Goal: Information Seeking & Learning: Learn about a topic

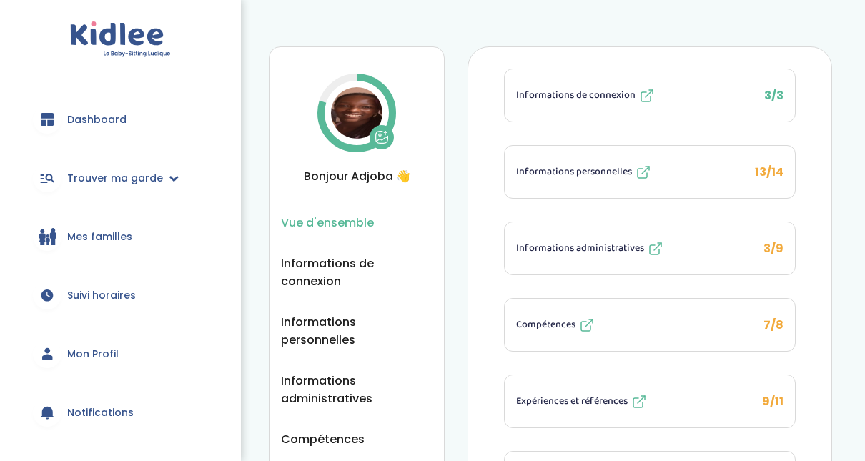
click at [84, 359] on span "Mon Profil" at bounding box center [92, 354] width 51 height 15
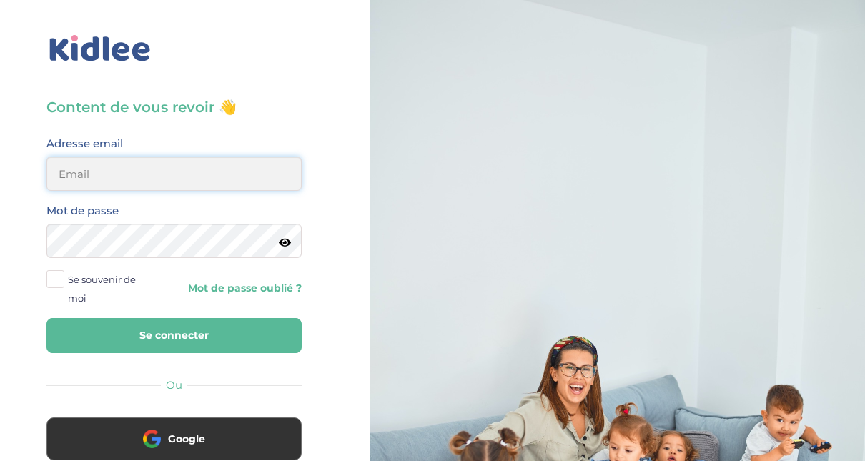
type input "adjoba.hoimian@gmail.com"
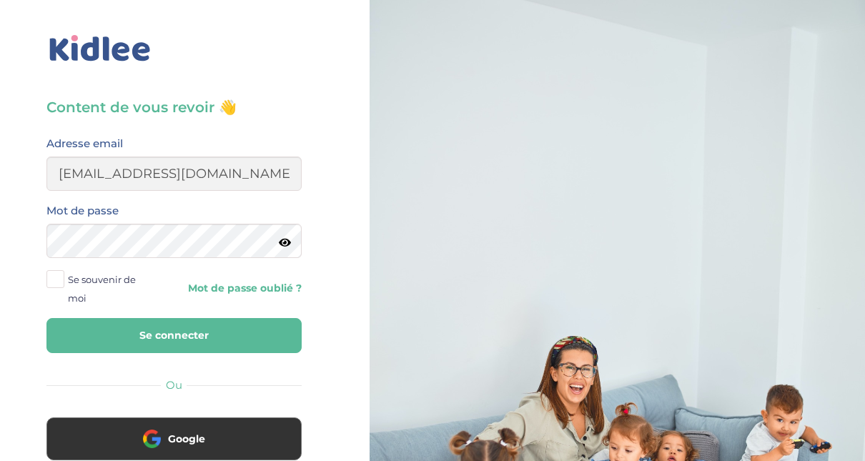
click at [258, 344] on button "Se connecter" at bounding box center [173, 335] width 255 height 35
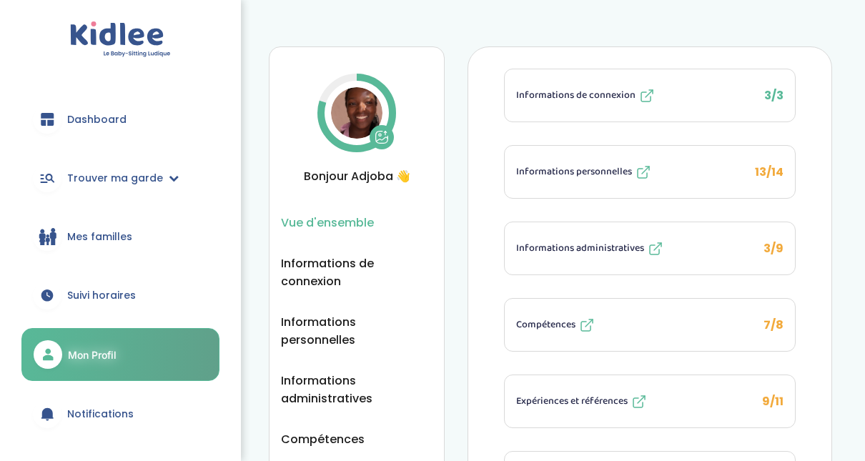
click at [115, 235] on span "Mes familles" at bounding box center [99, 236] width 65 height 15
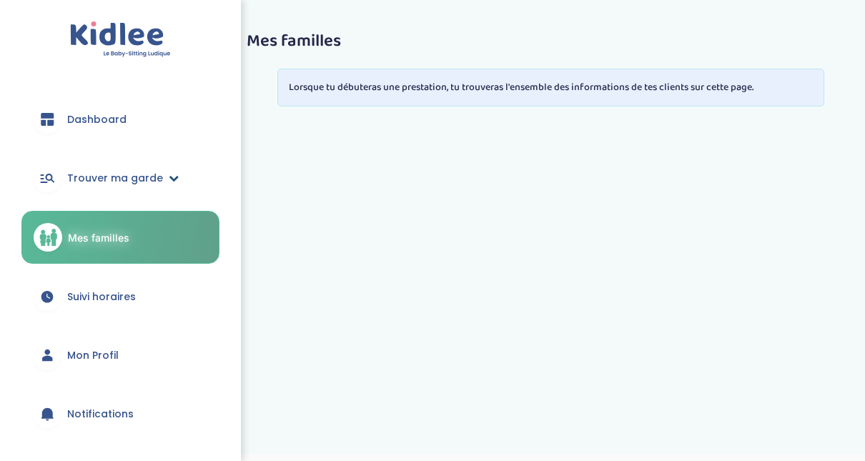
click at [139, 179] on span "Trouver ma garde" at bounding box center [115, 178] width 96 height 15
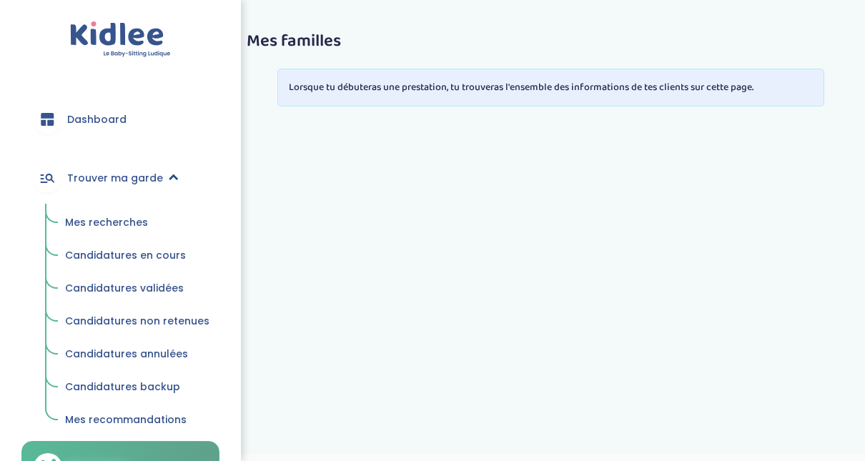
click at [175, 178] on link "Trouver ma garde" at bounding box center [120, 177] width 198 height 51
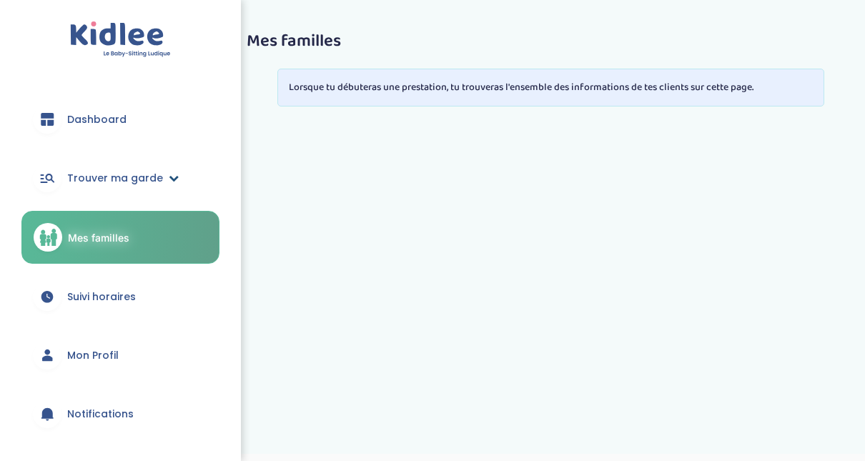
click at [173, 181] on icon at bounding box center [174, 178] width 10 height 10
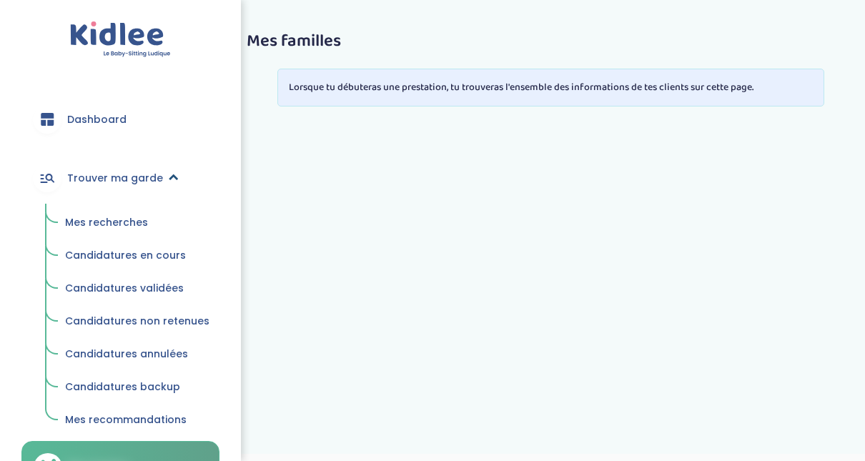
click at [173, 181] on icon at bounding box center [174, 178] width 10 height 10
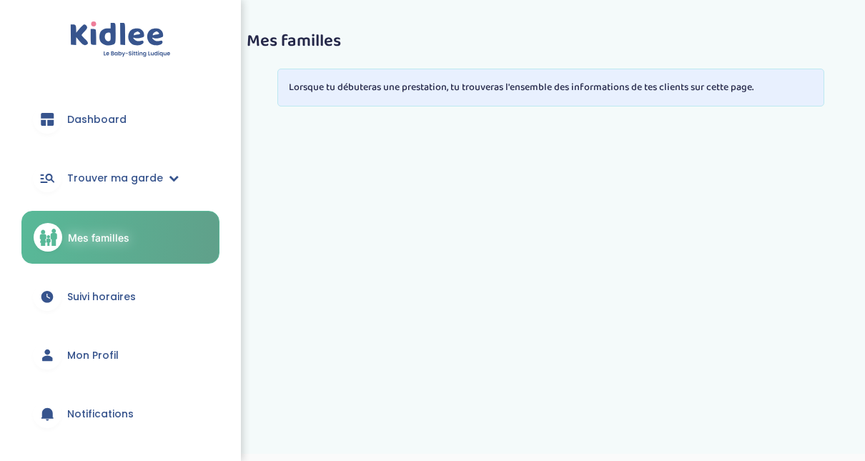
click at [91, 297] on span "Suivi horaires" at bounding box center [101, 297] width 69 height 15
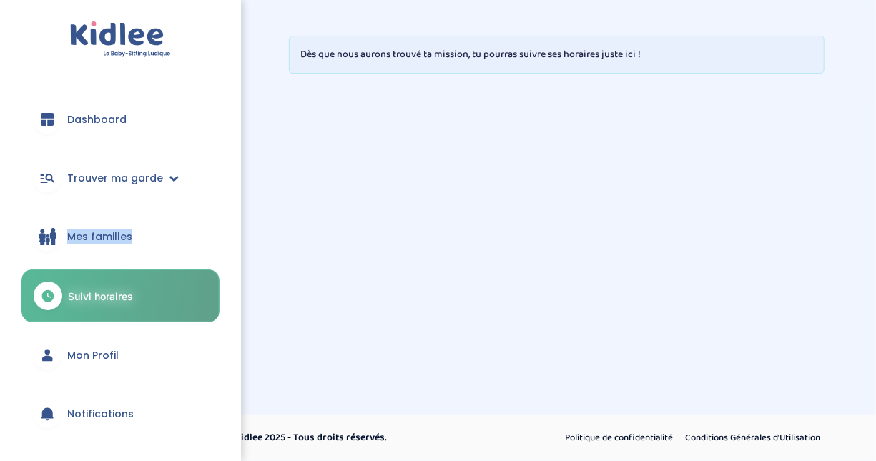
drag, startPoint x: 234, startPoint y: 164, endPoint x: 231, endPoint y: 247, distance: 82.3
click at [231, 247] on div "Dashboard Trouver ma garde Mes recherches Candidatures en cours Candidatures va…" at bounding box center [120, 230] width 241 height 461
drag, startPoint x: 231, startPoint y: 247, endPoint x: 263, endPoint y: 262, distance: 35.5
click at [263, 262] on div "trouver ma garde Dashboard Mon profil Mes famille Mes documents Dashboard Trouv…" at bounding box center [438, 230] width 876 height 461
click at [104, 359] on span "Mon Profil" at bounding box center [92, 355] width 51 height 15
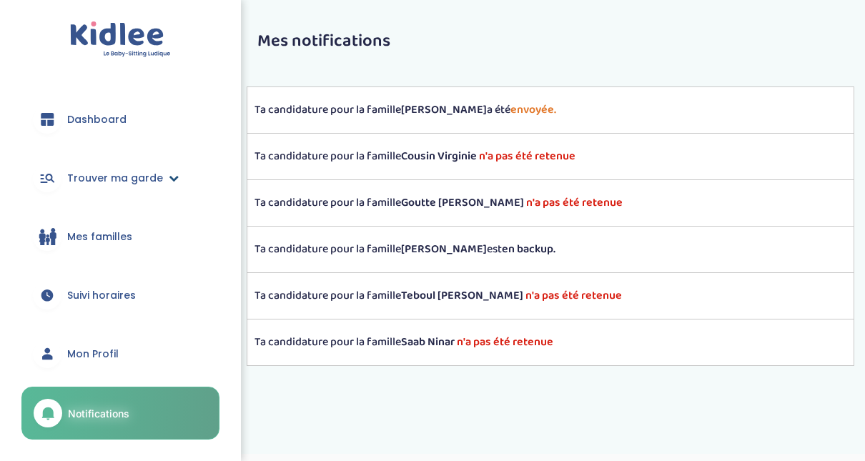
click at [169, 174] on icon at bounding box center [174, 178] width 10 height 10
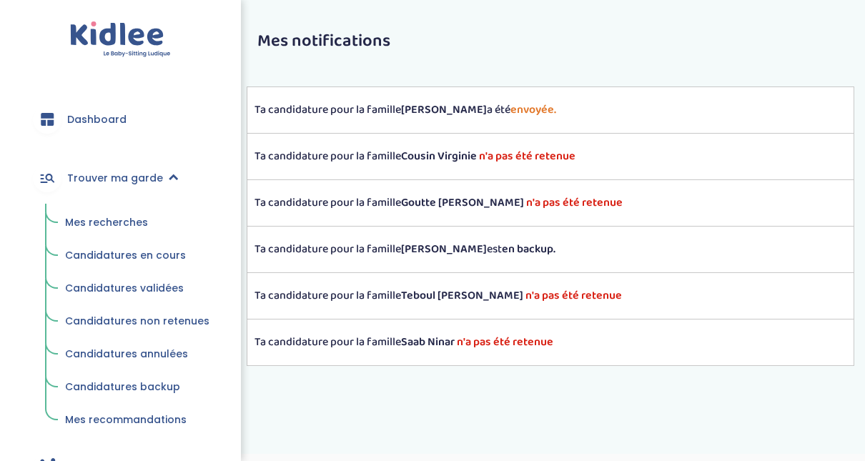
click at [123, 226] on span "Mes recherches" at bounding box center [106, 222] width 83 height 14
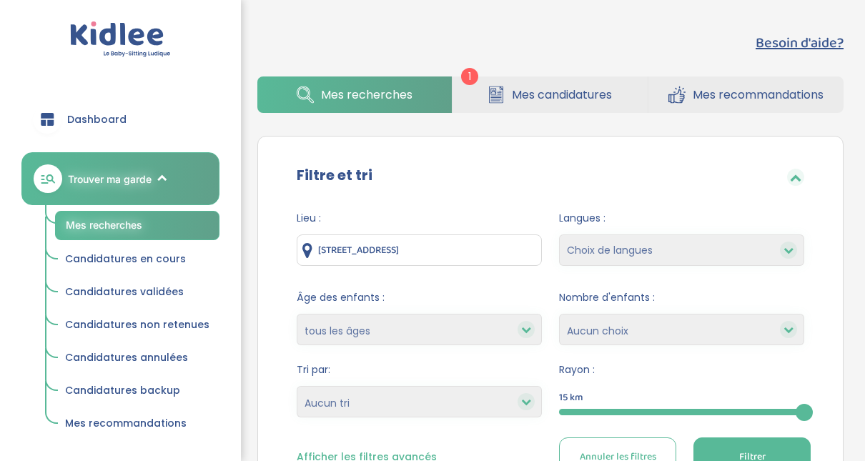
click at [494, 97] on icon at bounding box center [496, 95] width 17 height 18
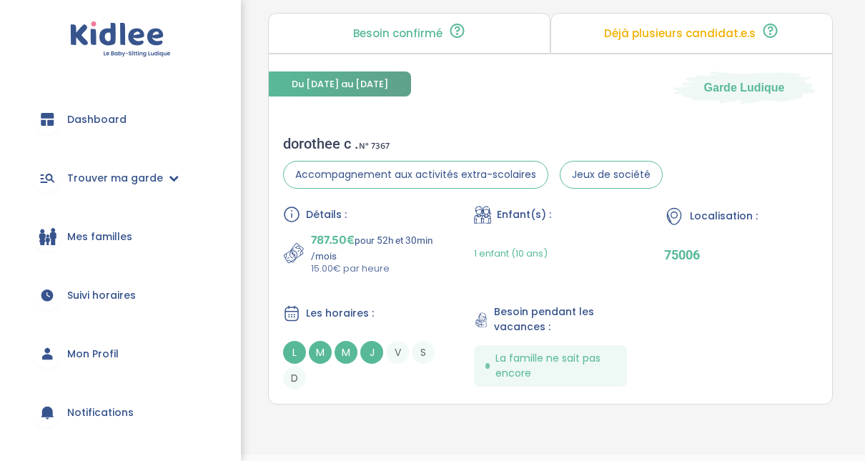
scroll to position [320, 0]
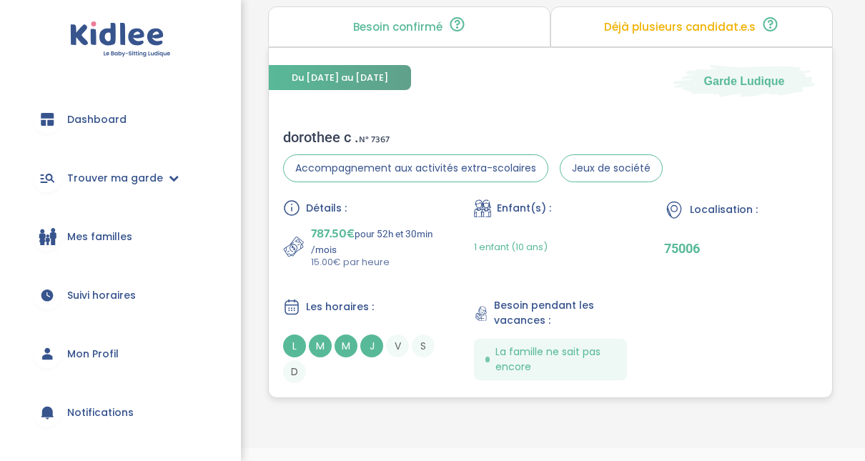
click at [331, 136] on div "dorothee c . N° 7367" at bounding box center [473, 137] width 380 height 17
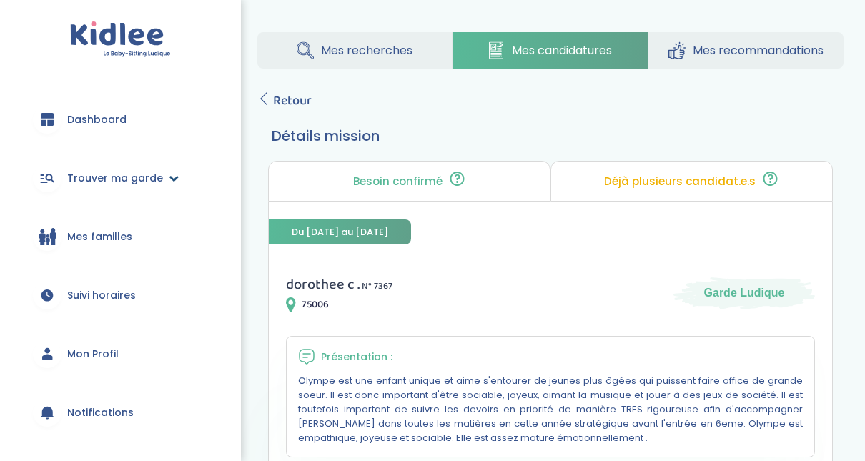
click at [170, 177] on icon at bounding box center [174, 178] width 10 height 10
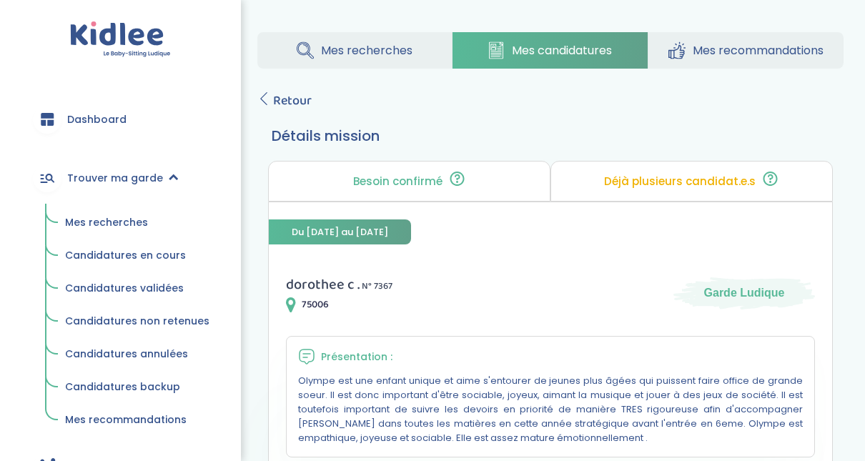
click at [109, 224] on span "Mes recherches" at bounding box center [106, 222] width 83 height 14
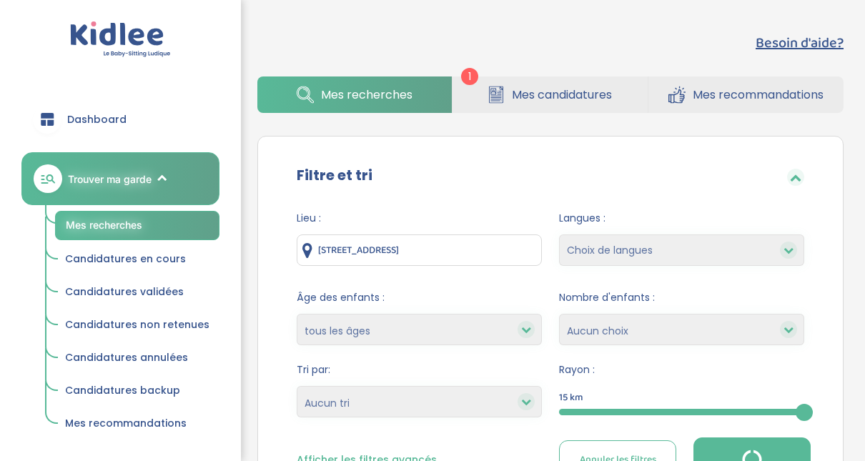
click at [618, 409] on div at bounding box center [681, 412] width 245 height 6
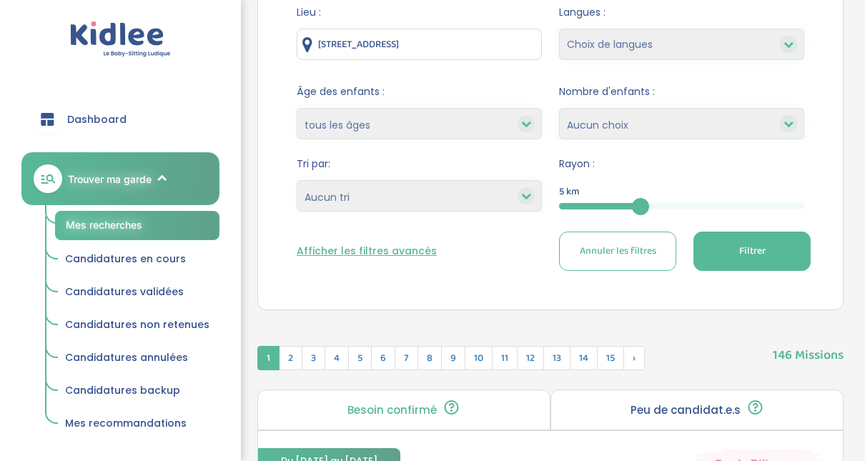
click at [761, 256] on span "Filtrer" at bounding box center [752, 251] width 26 height 15
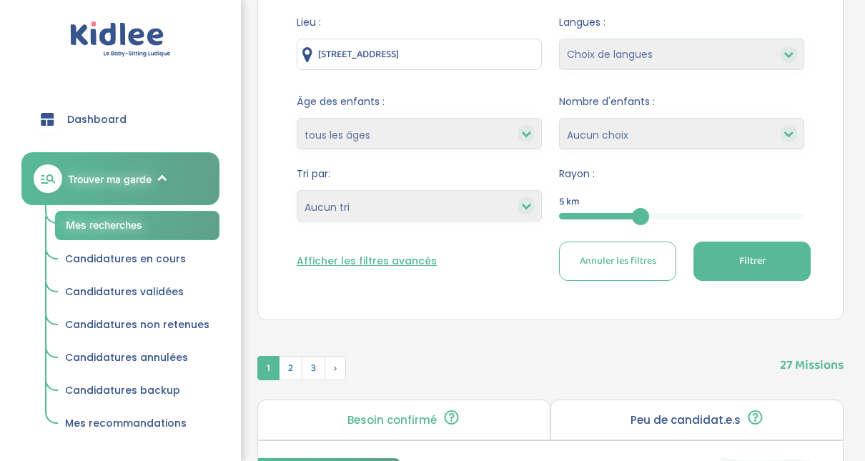
scroll to position [190, 0]
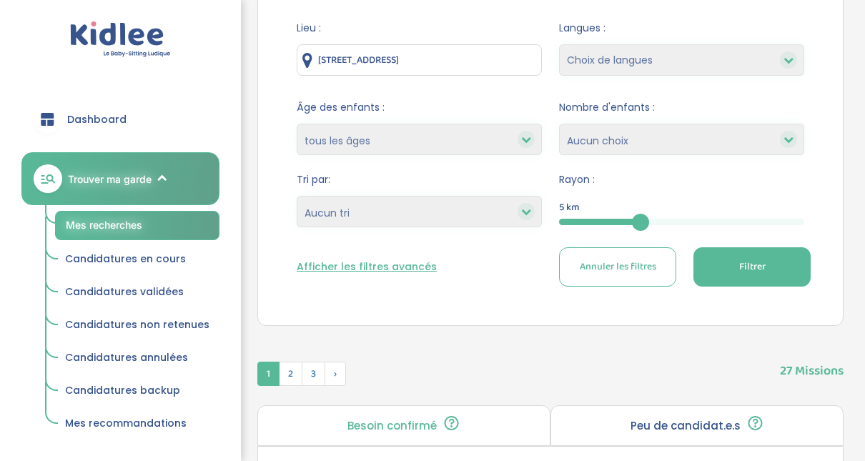
click at [475, 213] on select "Heures par semaine (croissant) Heures par semaine (décroissant) Date de démarra…" at bounding box center [419, 211] width 245 height 31
select select "updated_at_desc"
click at [297, 196] on select "Heures par semaine (croissant) Heures par semaine (décroissant) Date de démarra…" at bounding box center [419, 211] width 245 height 31
click at [765, 277] on button "Filtrer" at bounding box center [751, 266] width 117 height 39
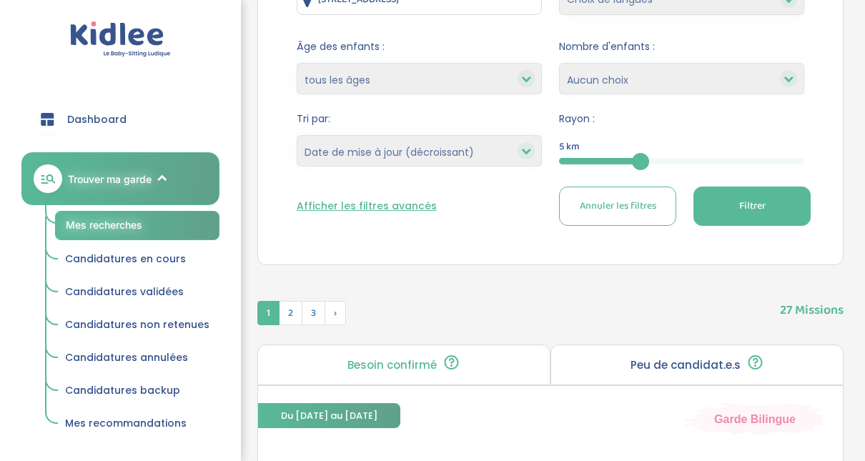
scroll to position [341, 0]
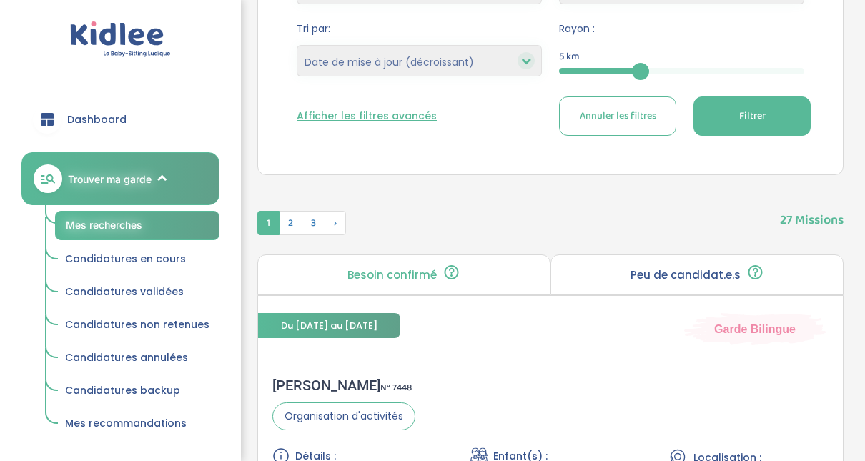
click at [776, 97] on button "Filtrer" at bounding box center [751, 116] width 117 height 39
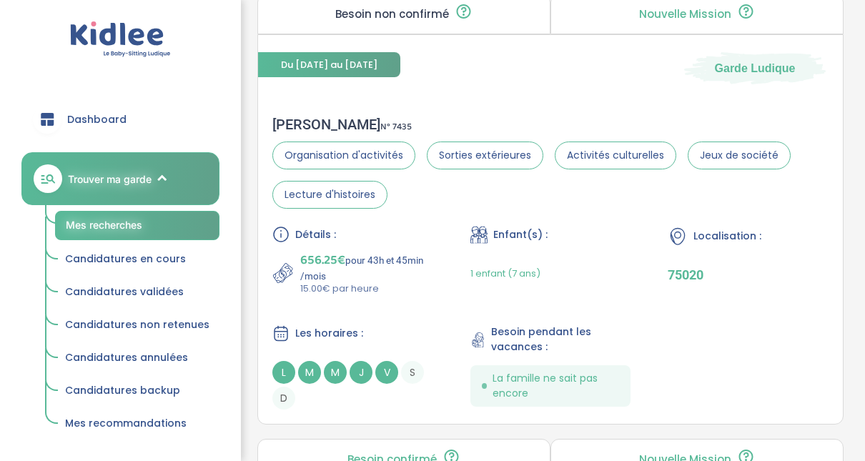
scroll to position [1769, 0]
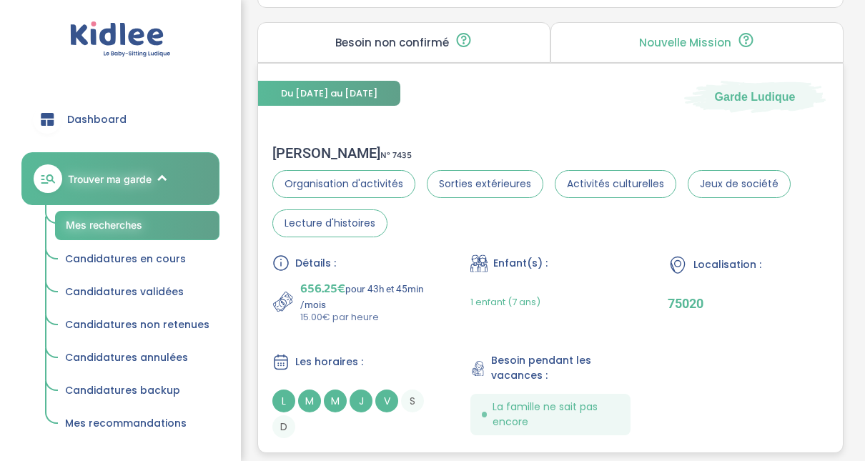
click at [305, 150] on div "Laurent H . N° 7435" at bounding box center [550, 152] width 556 height 17
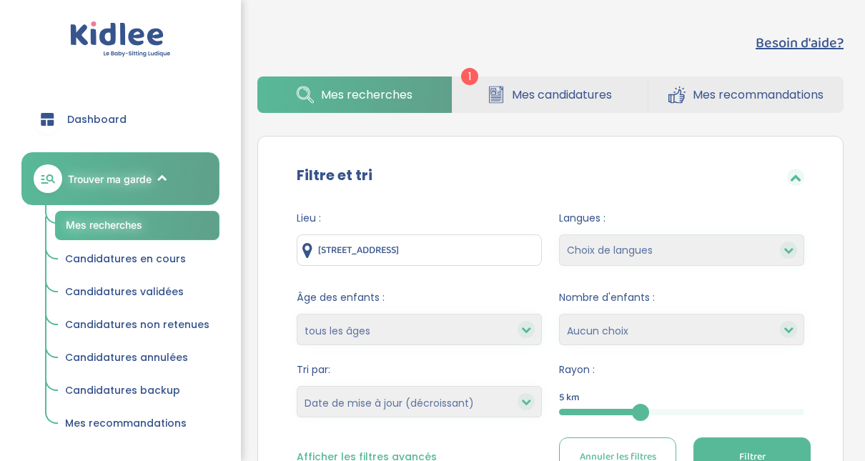
select select "updated_at_desc"
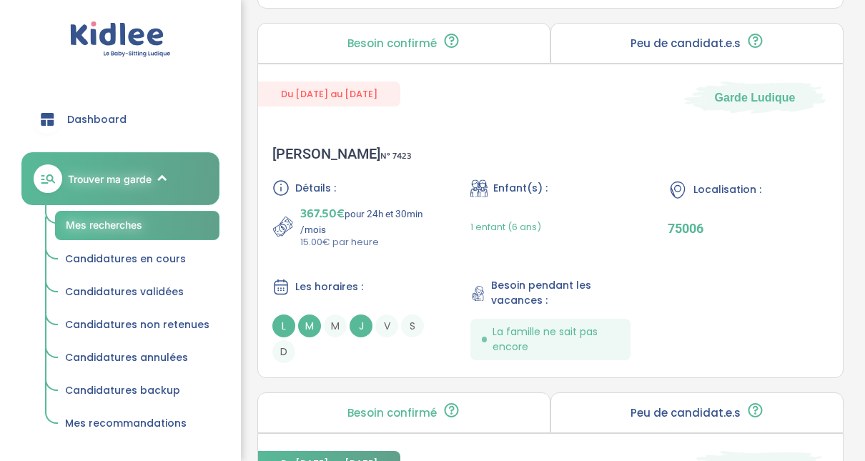
scroll to position [2606, 0]
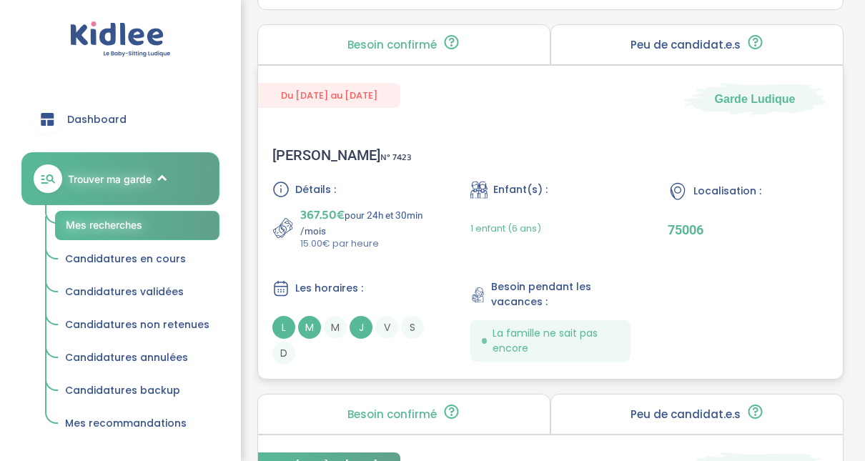
click at [304, 149] on div "Boissy S . N° 7423" at bounding box center [341, 155] width 139 height 17
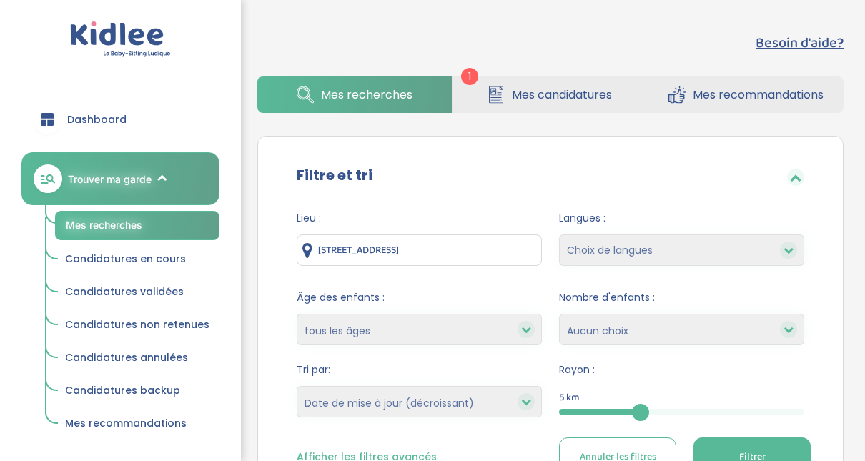
select select "updated_at_desc"
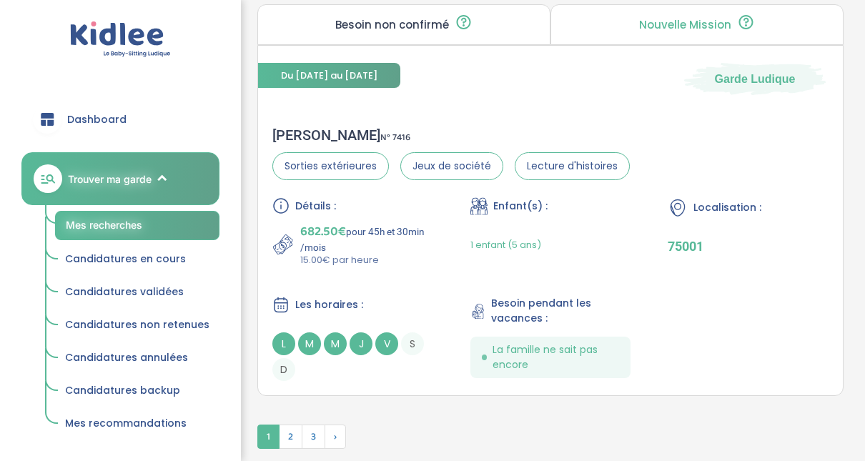
scroll to position [4205, 0]
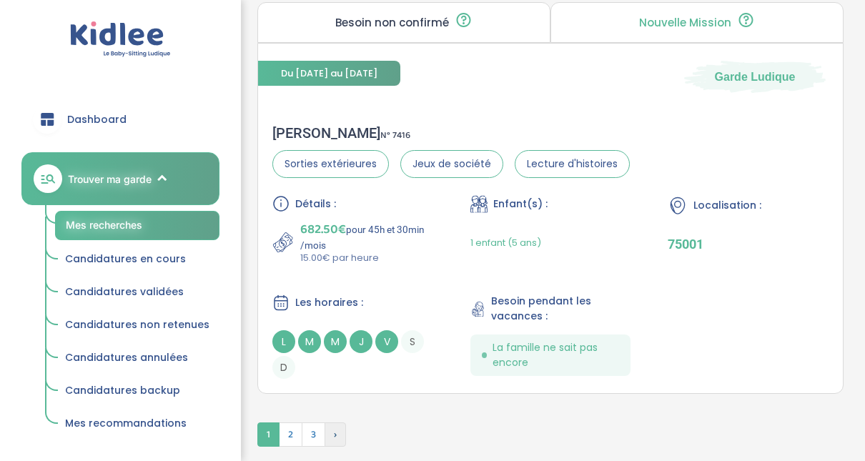
click at [332, 422] on span "›" at bounding box center [335, 434] width 21 height 24
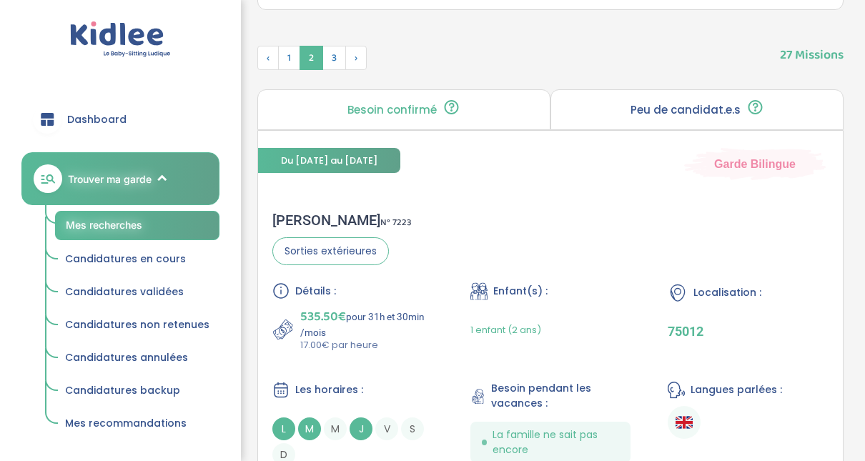
scroll to position [490, 0]
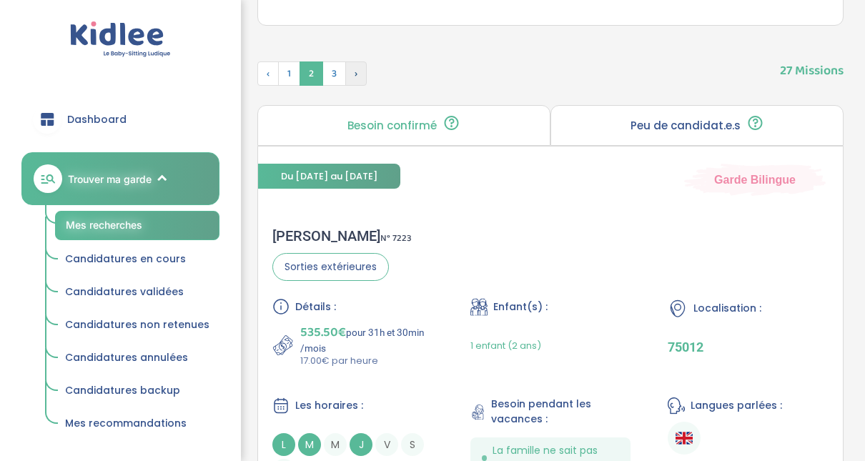
click at [347, 79] on span "›" at bounding box center [355, 73] width 21 height 24
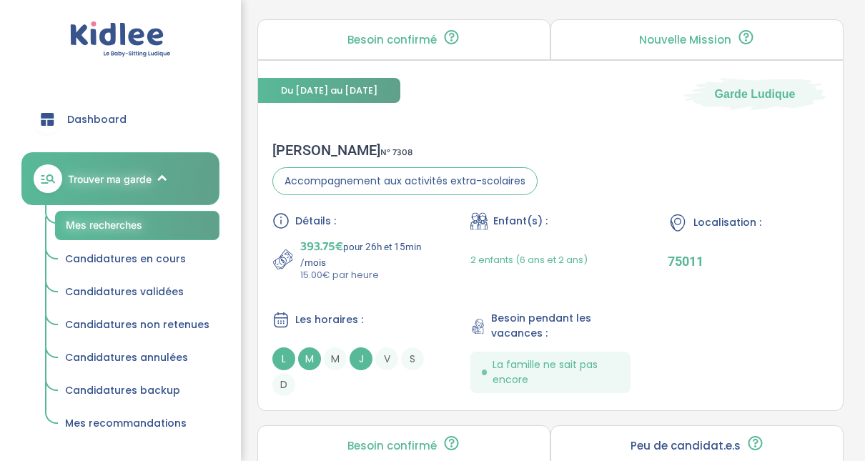
scroll to position [605, 0]
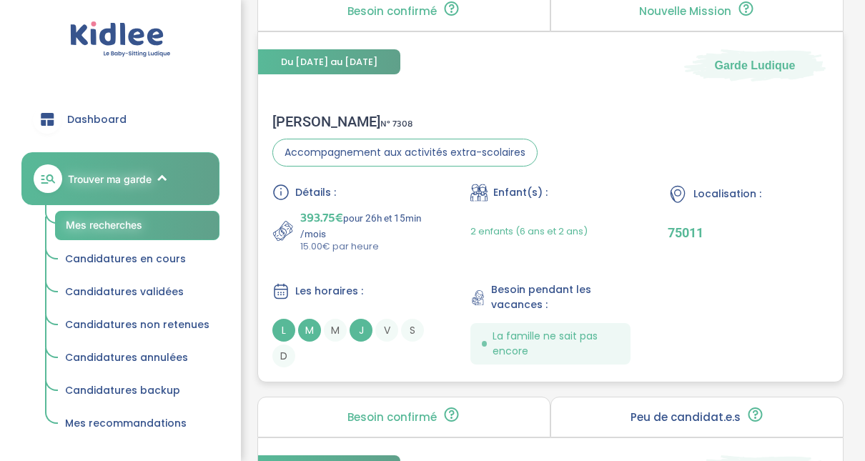
click at [304, 114] on div "Lucille G . N° 7308" at bounding box center [404, 121] width 265 height 17
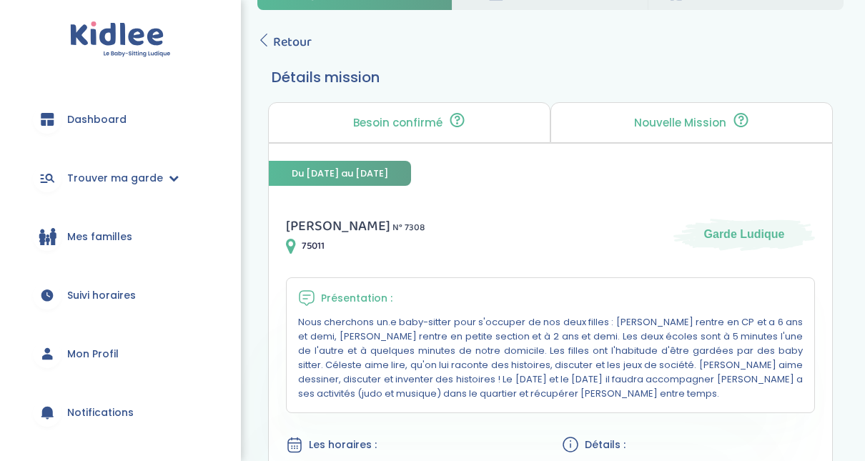
scroll to position [57, 0]
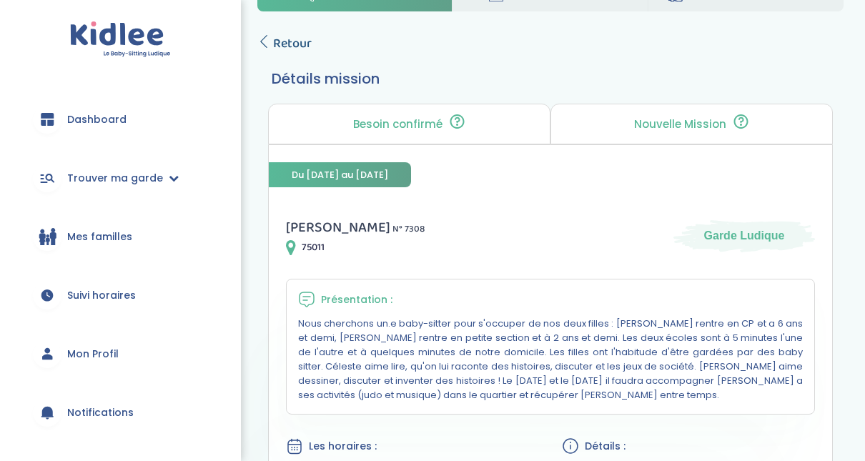
click at [267, 47] on icon at bounding box center [263, 41] width 13 height 13
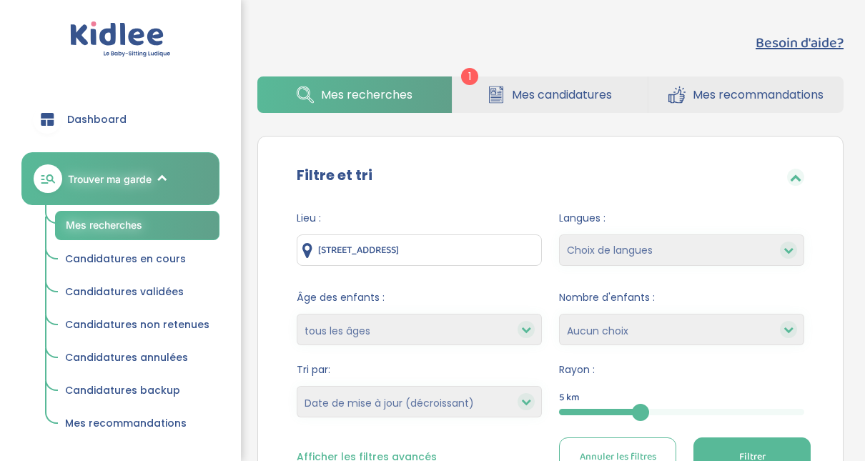
select select "updated_at_desc"
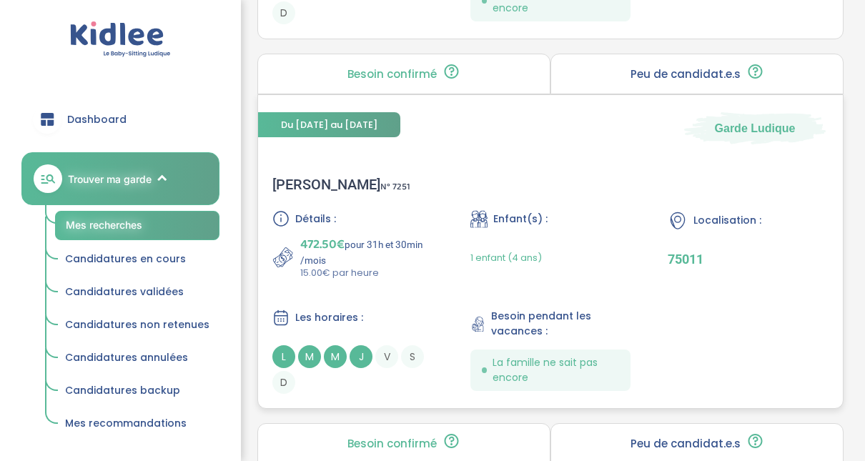
click at [300, 196] on div "Anne H . N° 7251 Détails : 472.50€ pour 31h et 30min /mois 15.00€ par heure Enf…" at bounding box center [550, 285] width 585 height 247
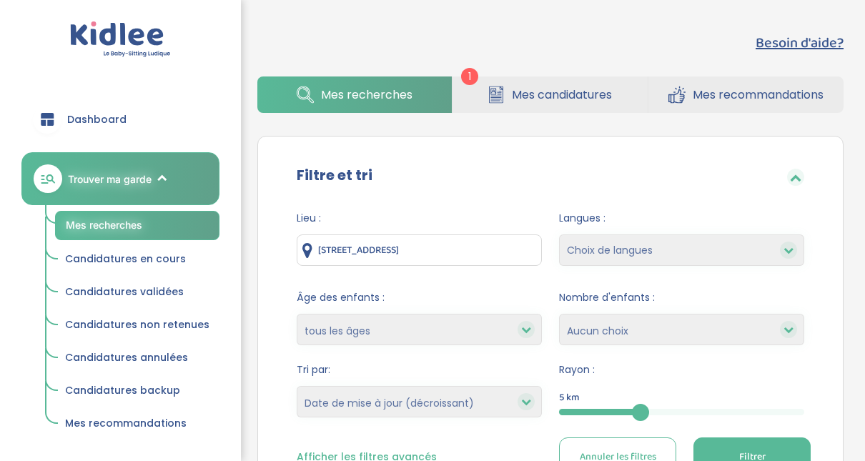
select select "updated_at_desc"
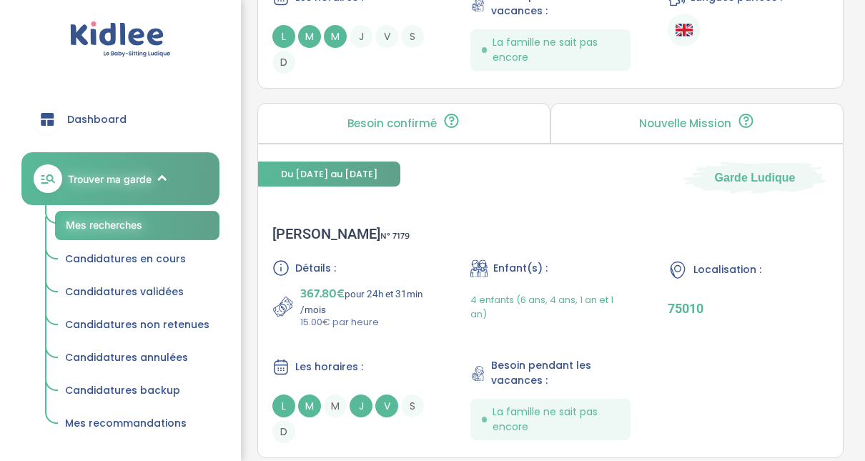
scroll to position [2492, 0]
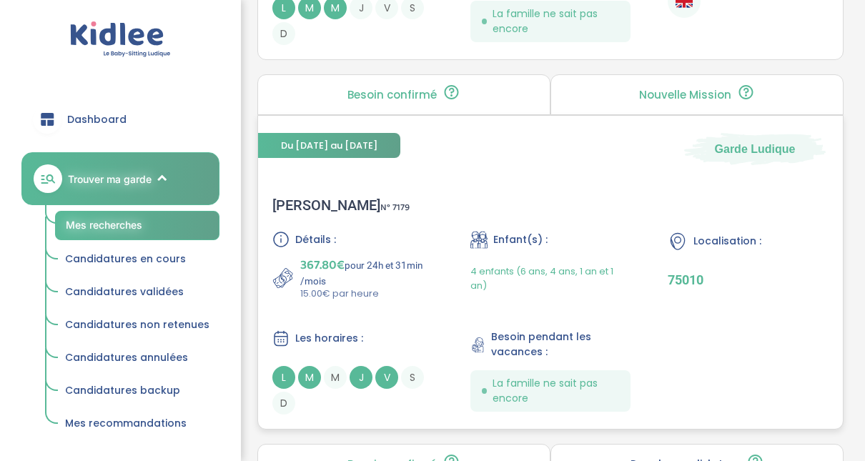
click at [304, 202] on div "Clotilde R . N° 7179" at bounding box center [340, 205] width 137 height 17
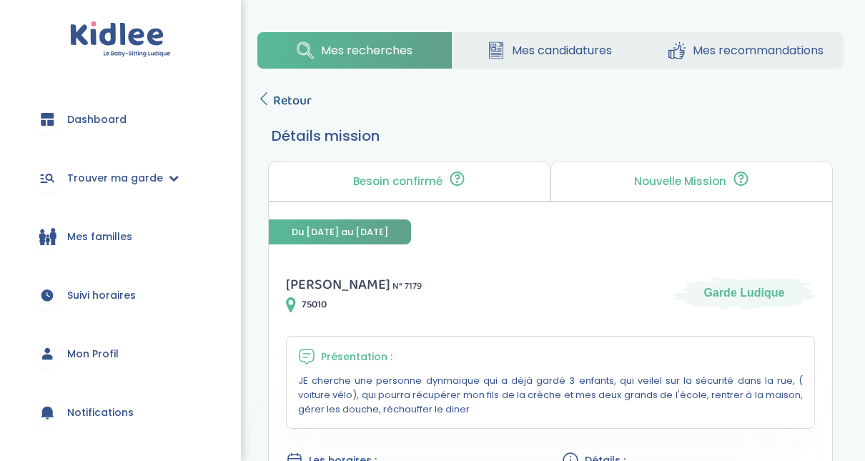
click at [268, 97] on icon at bounding box center [263, 98] width 13 height 13
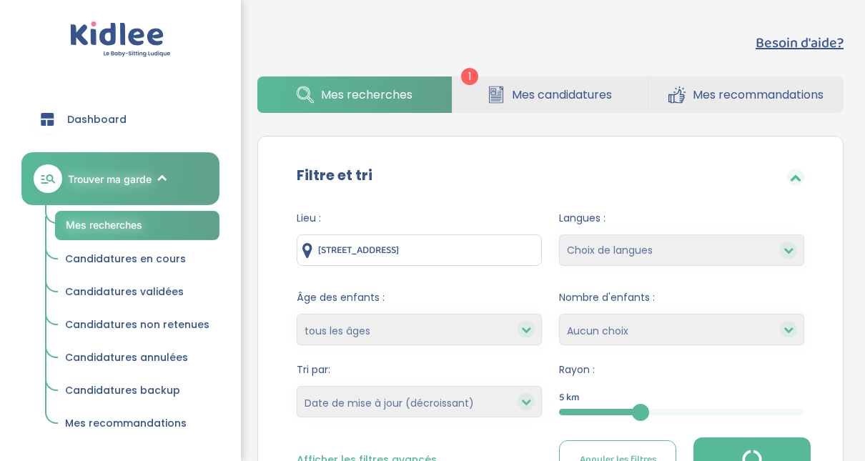
select select "updated_at_desc"
click at [691, 407] on div "5" at bounding box center [681, 412] width 245 height 16
click at [723, 443] on button "Filtrer" at bounding box center [751, 456] width 117 height 39
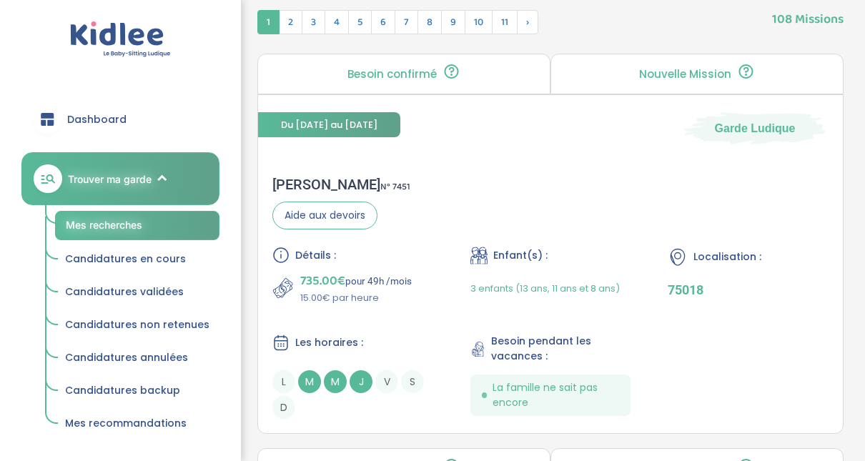
scroll to position [543, 0]
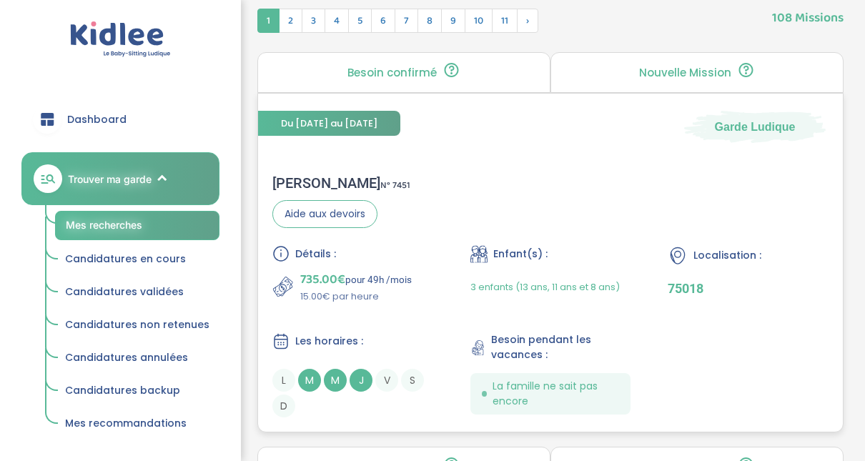
click at [318, 180] on div "charlotte L . N° 7451" at bounding box center [341, 182] width 138 height 17
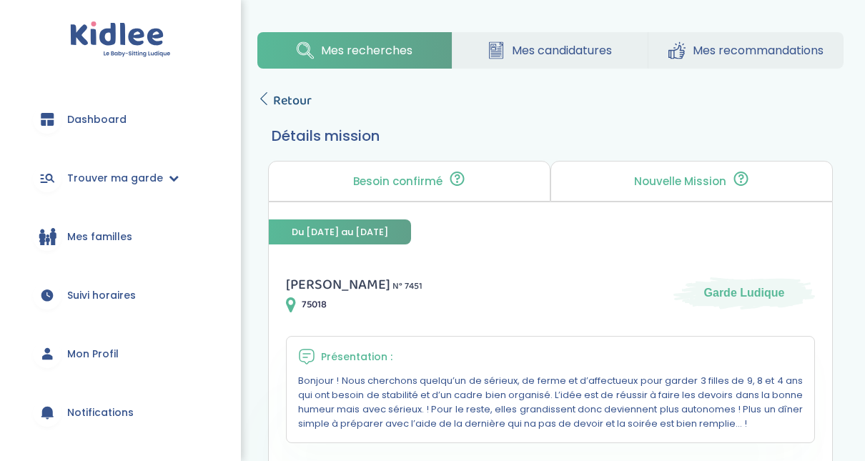
click at [268, 96] on icon at bounding box center [263, 98] width 13 height 13
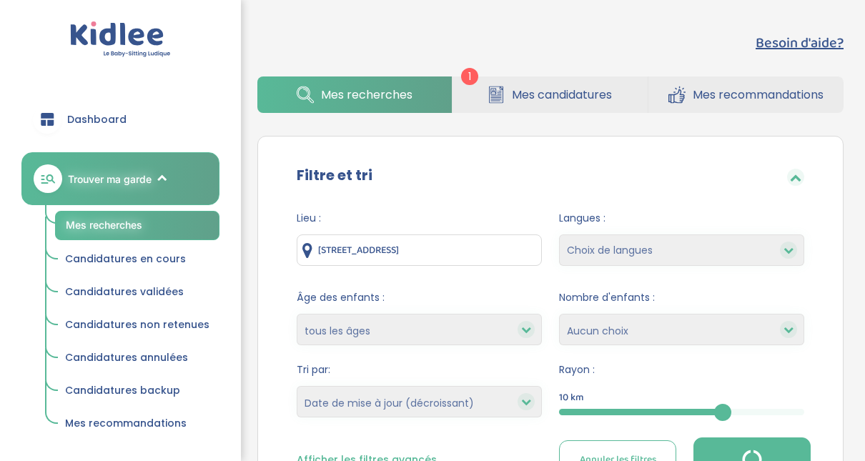
select select "updated_at_desc"
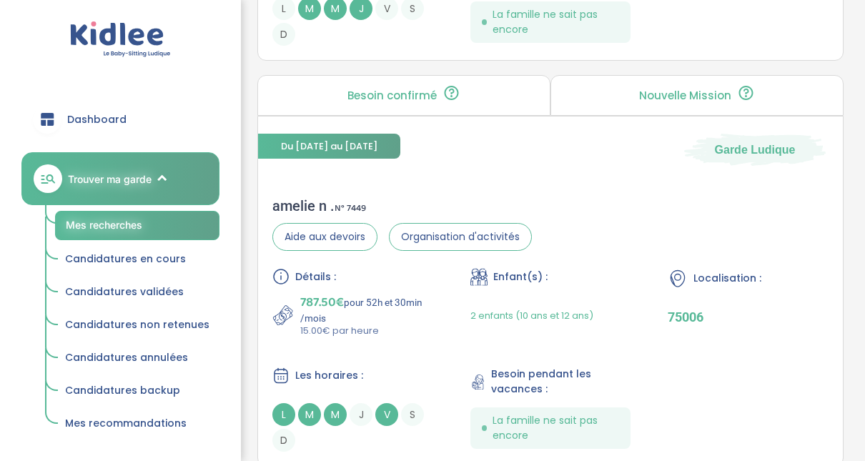
scroll to position [944, 0]
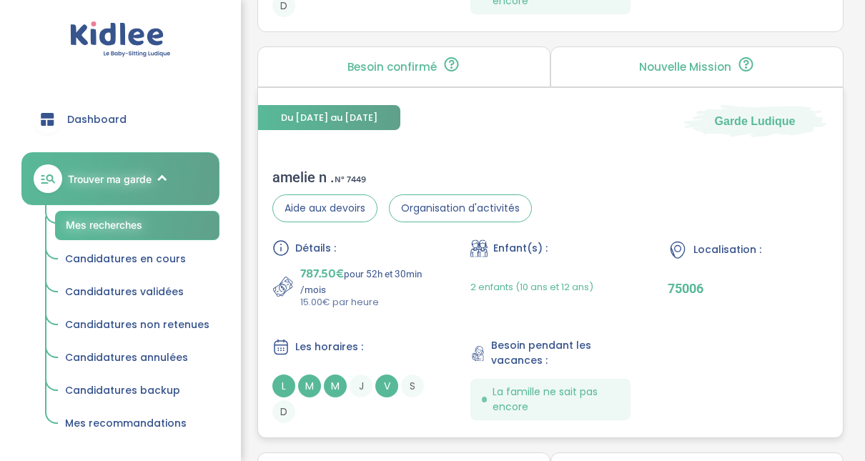
click at [302, 178] on div "amelie n . N° 7449" at bounding box center [401, 177] width 259 height 17
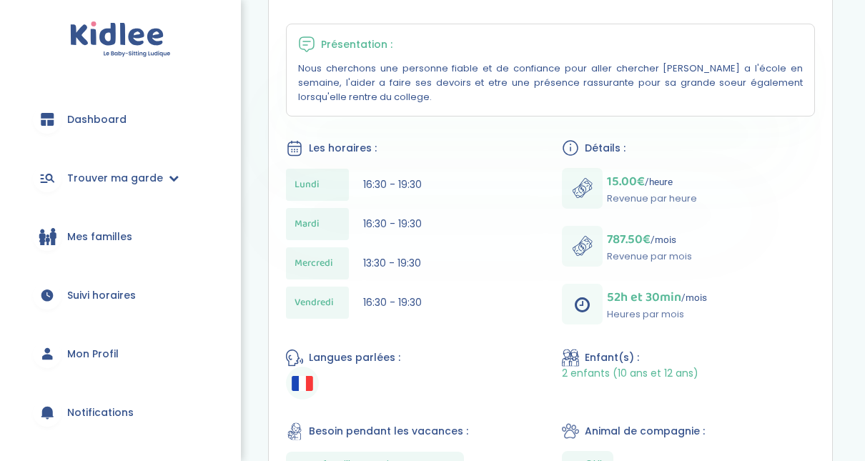
scroll to position [315, 0]
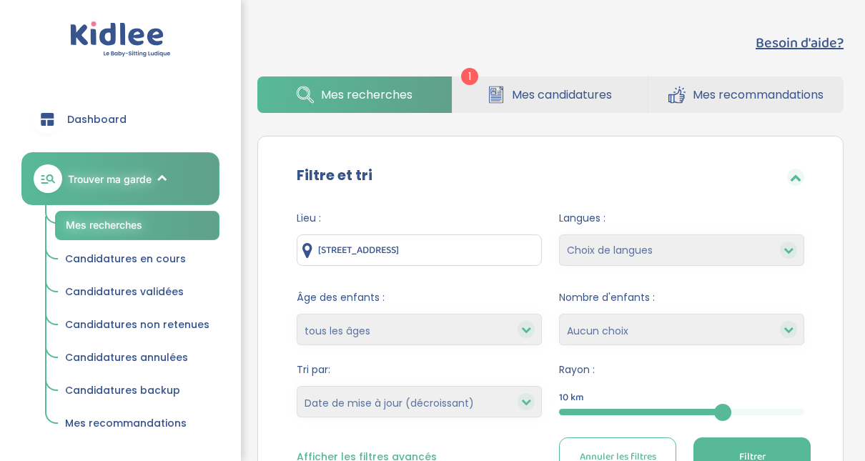
select select "updated_at_desc"
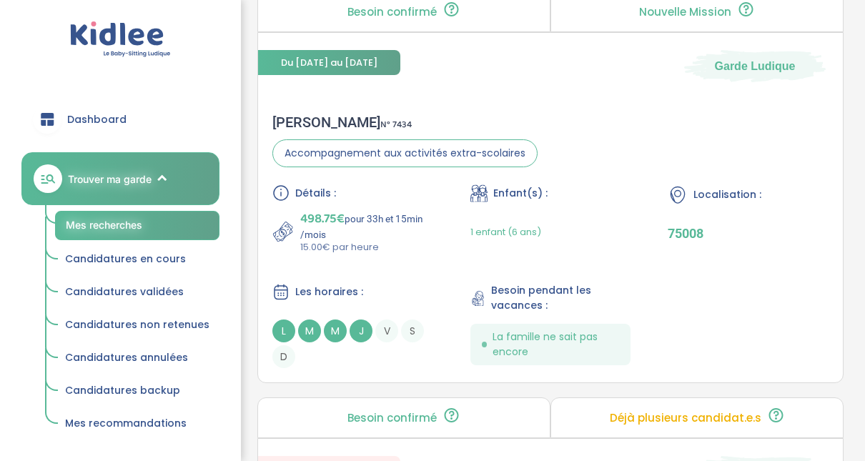
scroll to position [2535, 0]
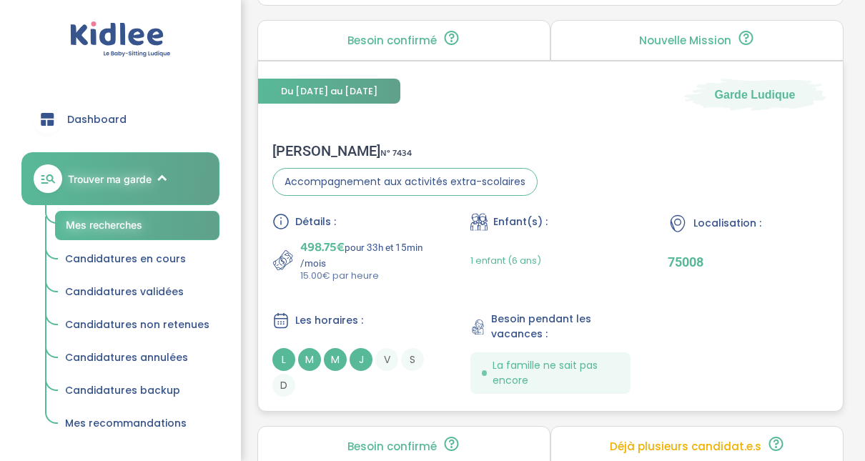
click at [318, 237] on span "498.75€" at bounding box center [322, 247] width 44 height 20
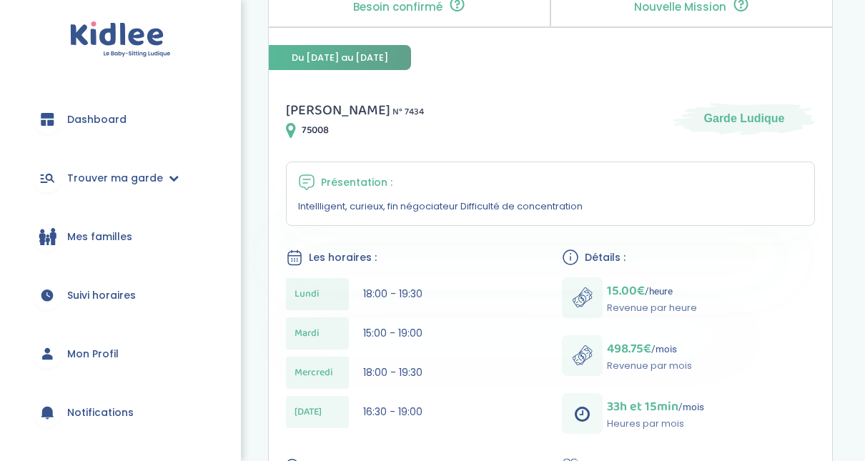
scroll to position [172, 0]
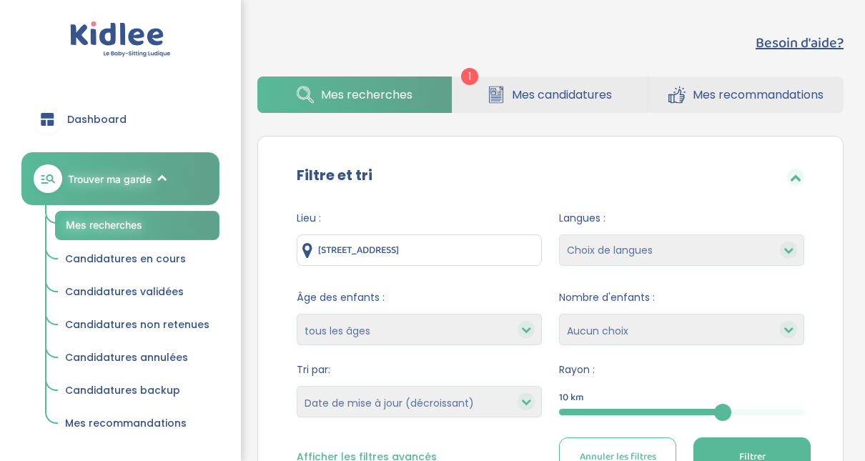
select select "updated_at_desc"
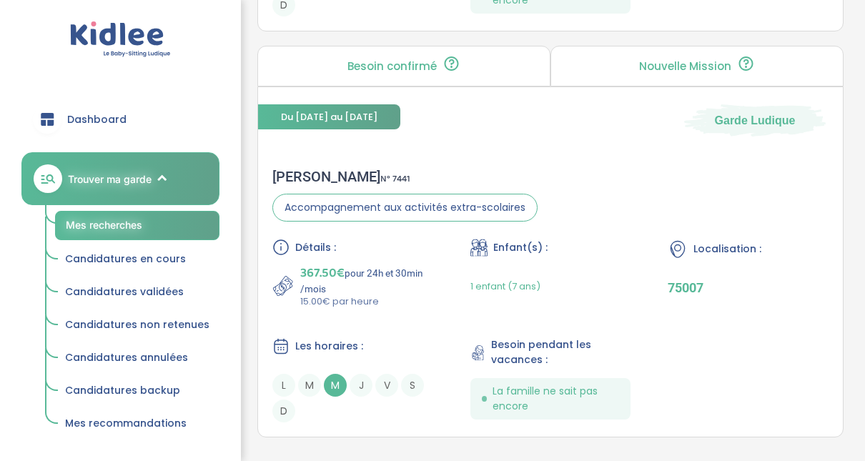
scroll to position [4087, 0]
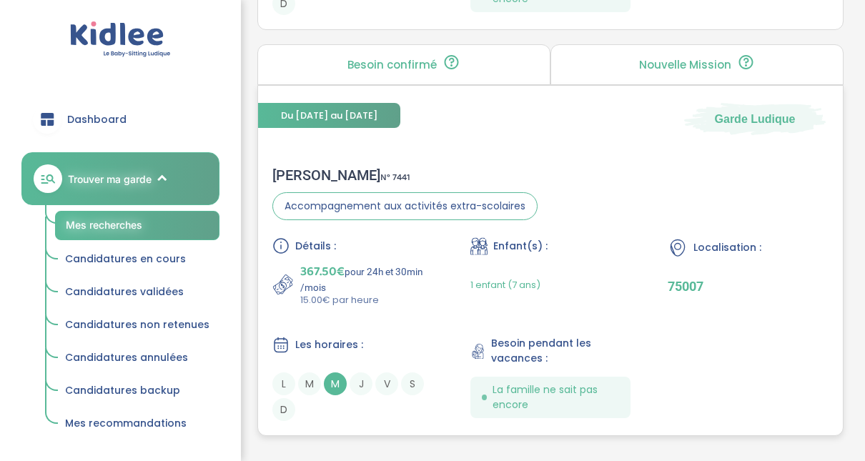
click at [300, 167] on div "Noémie C . N° 7441" at bounding box center [404, 175] width 265 height 17
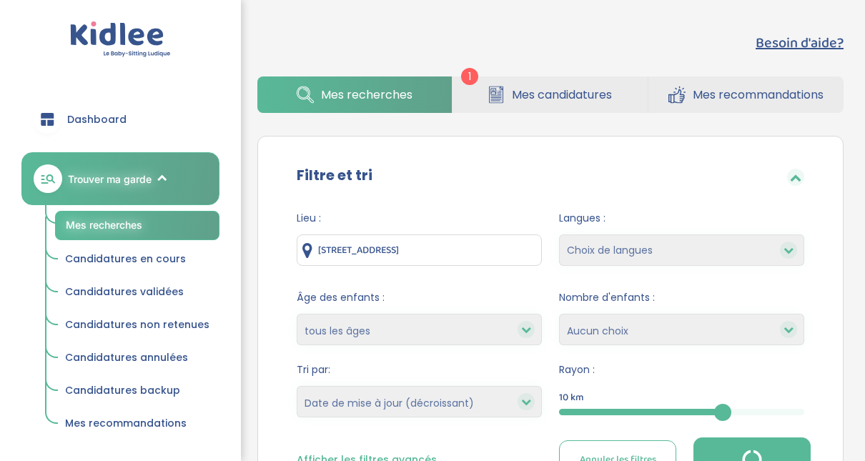
select select "updated_at_desc"
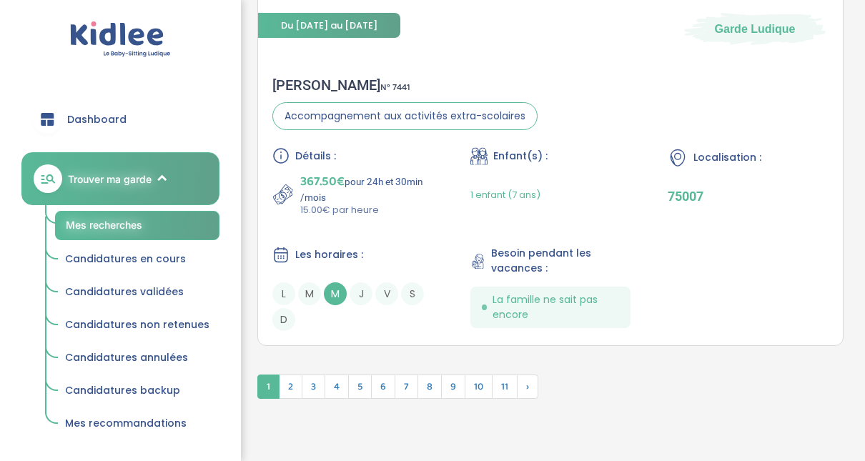
scroll to position [4216, 0]
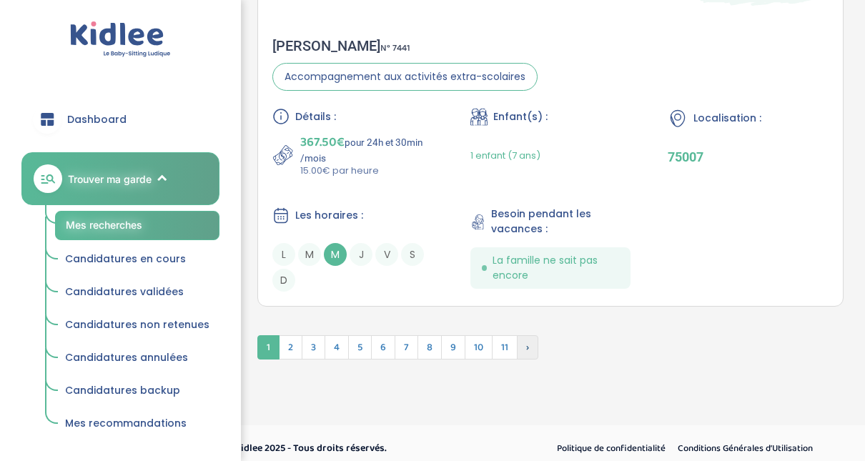
click at [525, 342] on span "›" at bounding box center [527, 347] width 21 height 24
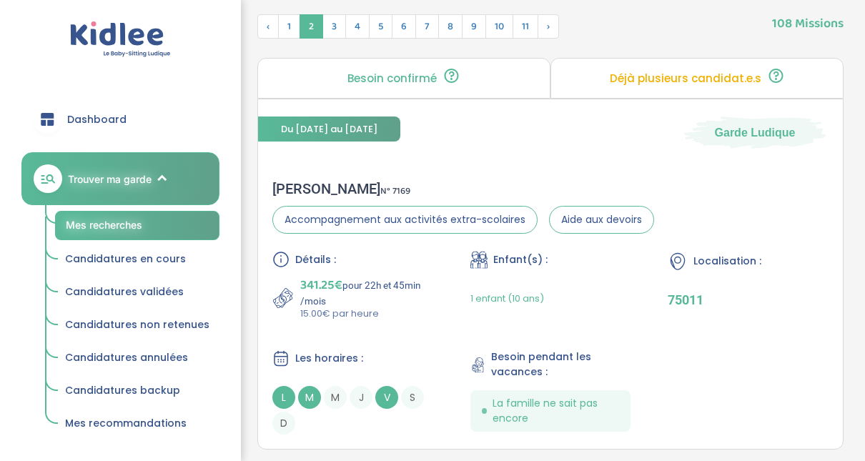
scroll to position [535, 0]
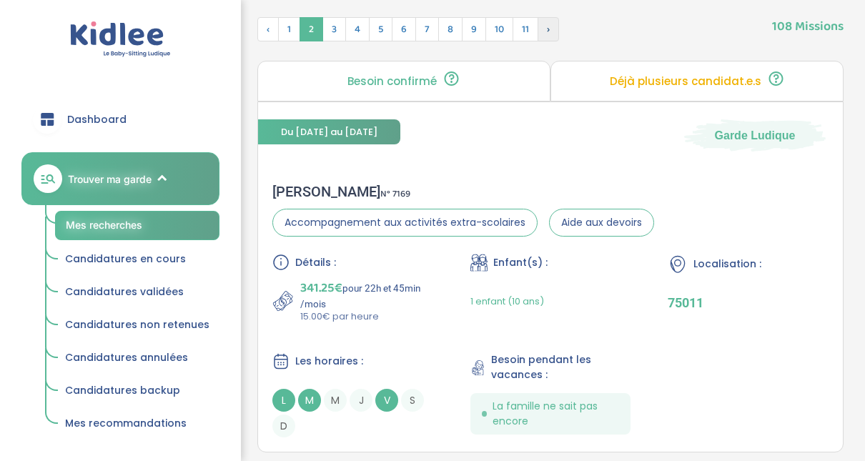
click at [540, 31] on span "›" at bounding box center [548, 29] width 21 height 24
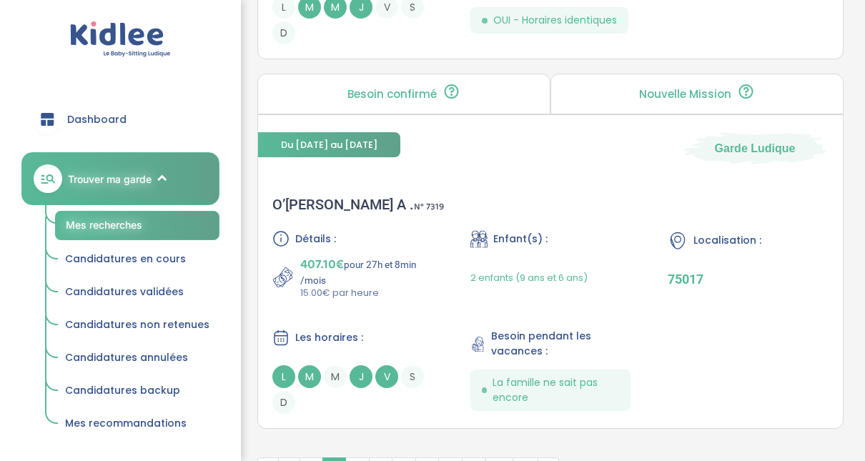
scroll to position [4109, 0]
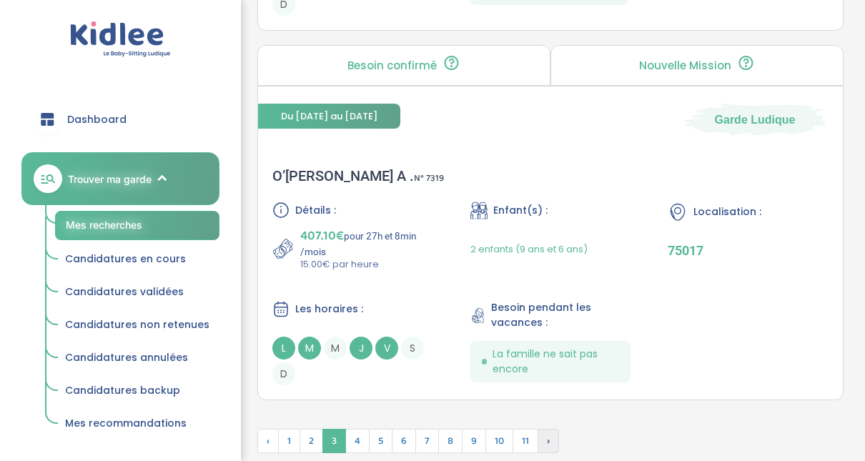
click at [544, 429] on span "›" at bounding box center [548, 441] width 21 height 24
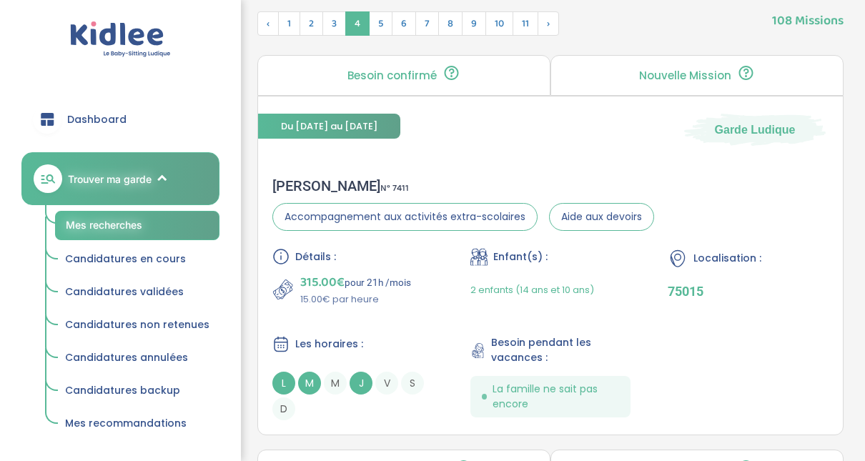
scroll to position [538, 0]
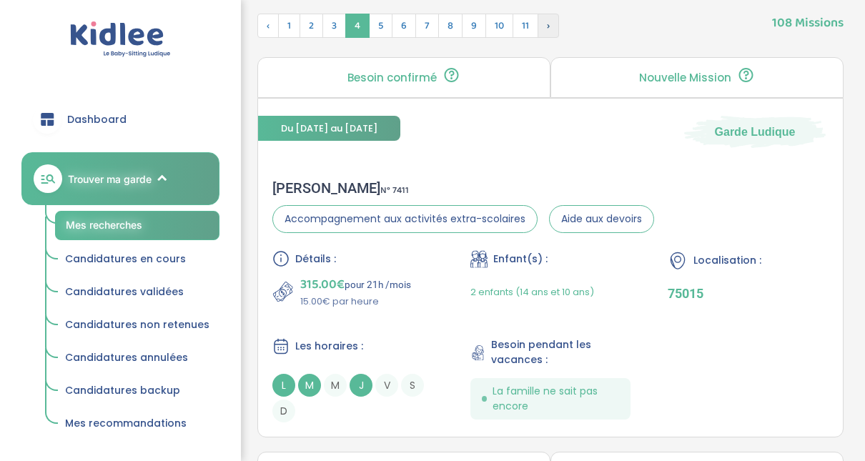
click at [544, 30] on span "›" at bounding box center [548, 26] width 21 height 24
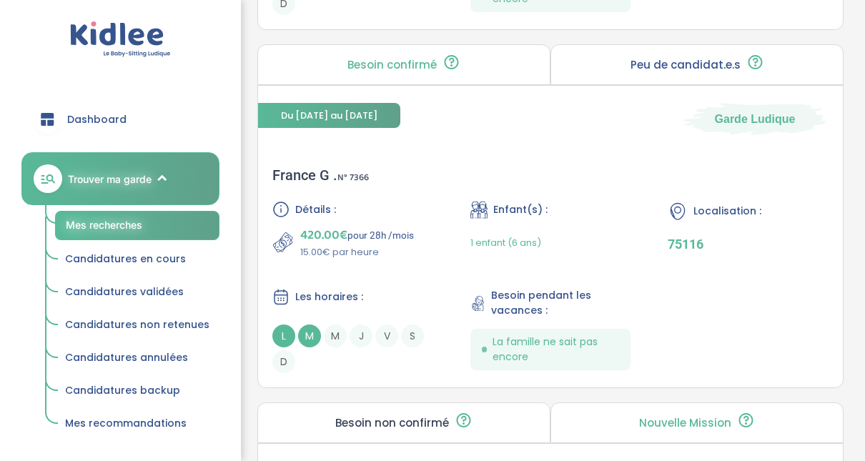
scroll to position [3712, 0]
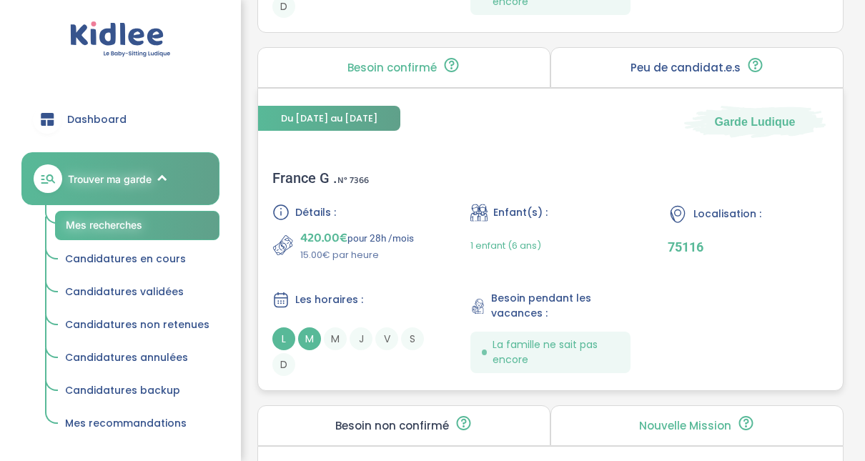
click at [318, 172] on div "France G . N° 7366" at bounding box center [320, 177] width 97 height 17
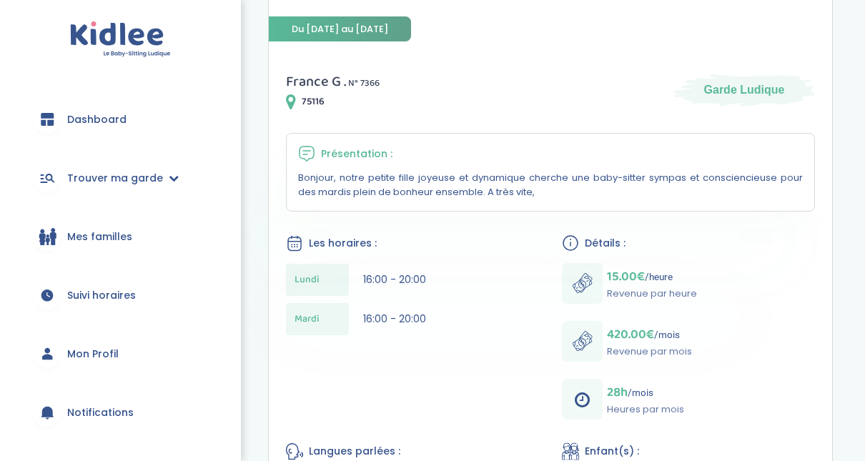
scroll to position [200, 0]
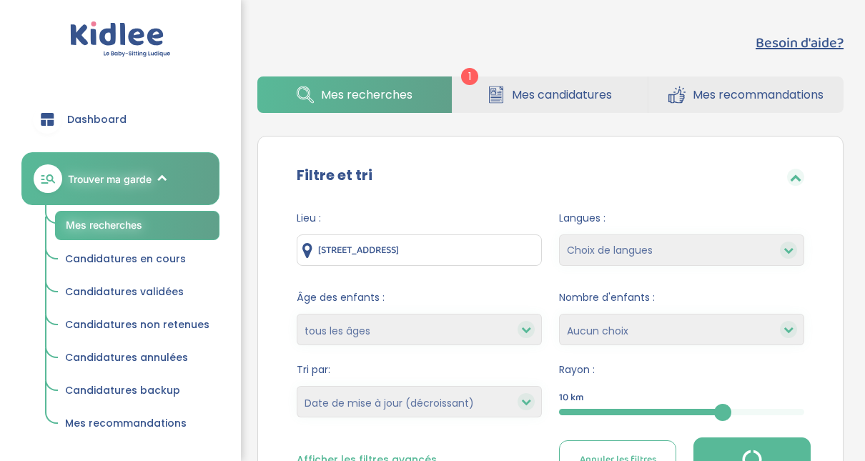
select select "updated_at_desc"
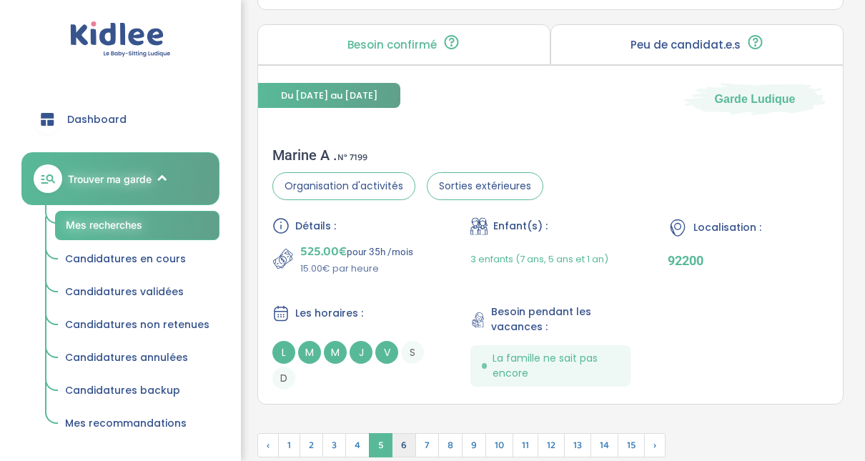
click at [398, 433] on span "6" at bounding box center [404, 445] width 24 height 24
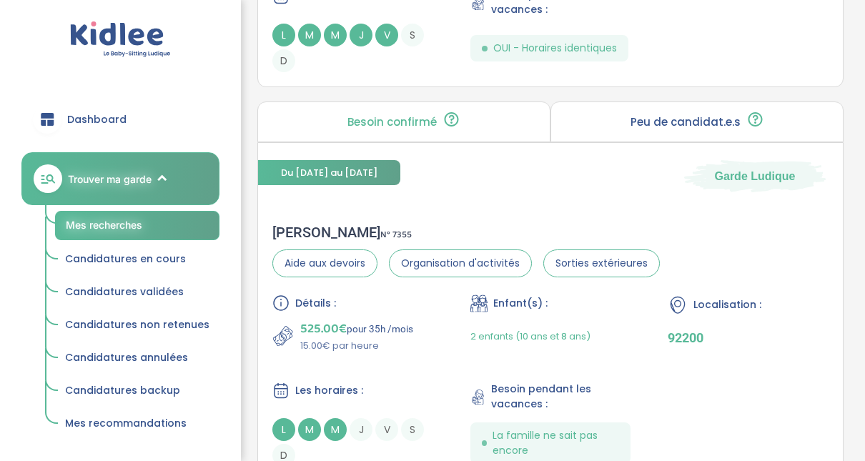
scroll to position [1730, 0]
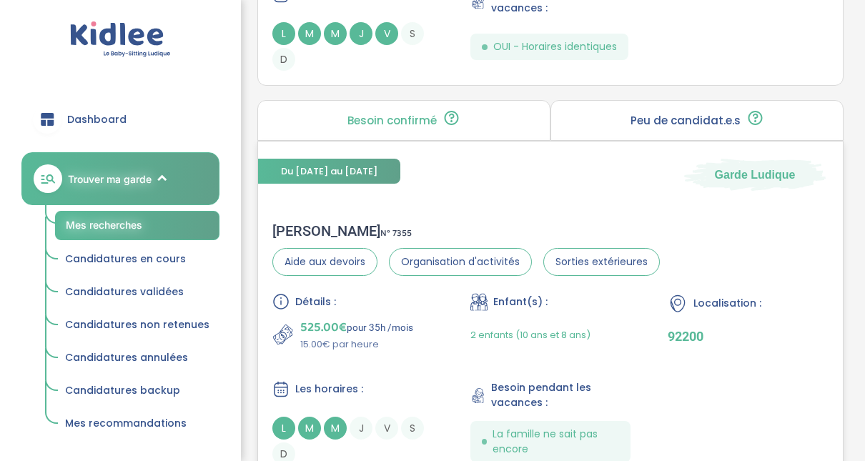
click at [296, 228] on div "Adeline B . N° 7355" at bounding box center [465, 230] width 387 height 17
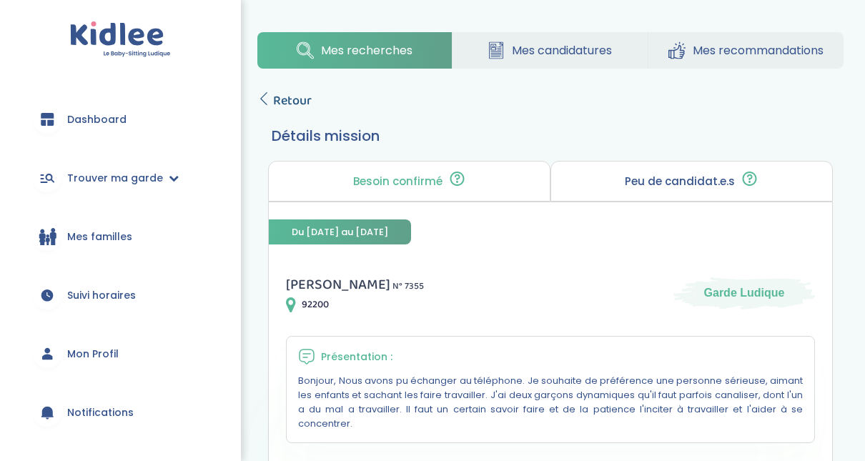
click at [265, 96] on icon at bounding box center [263, 98] width 13 height 13
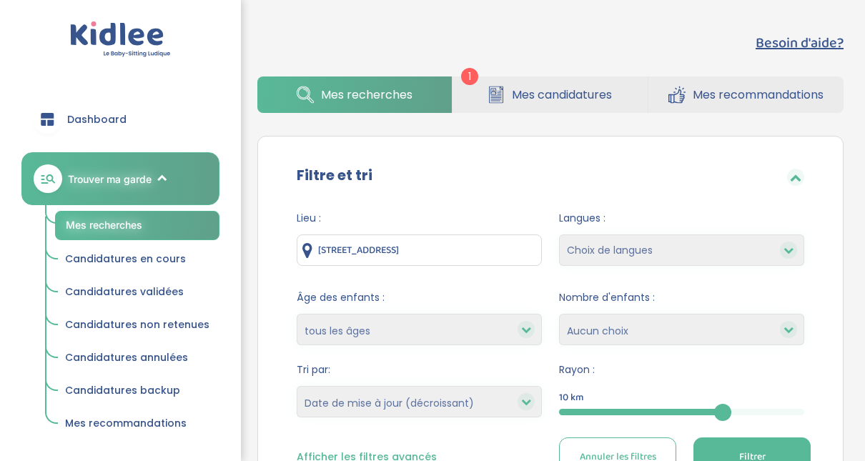
select select "updated_at_desc"
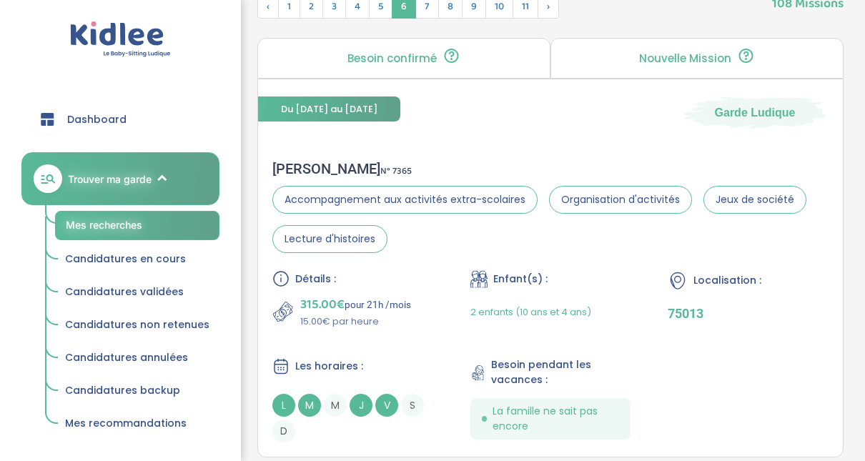
scroll to position [529, 0]
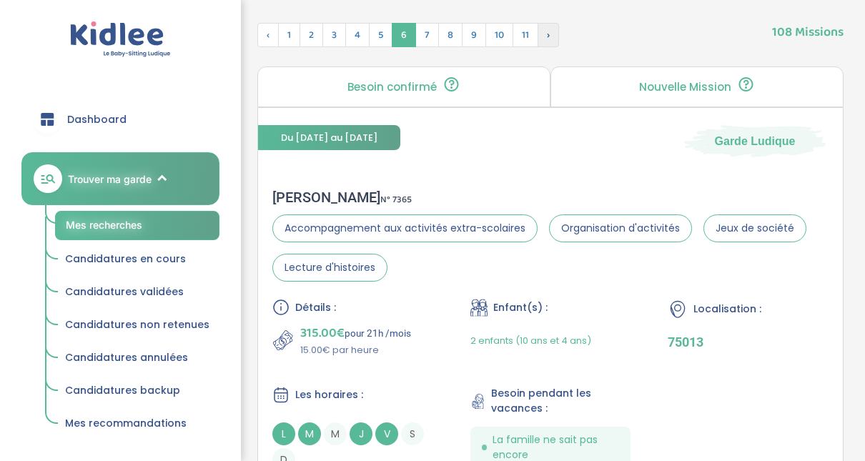
click at [550, 36] on span "›" at bounding box center [548, 35] width 21 height 24
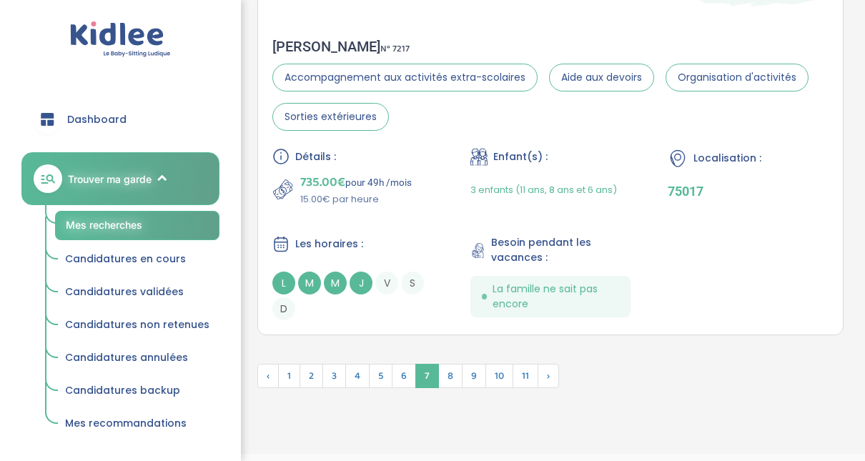
scroll to position [4279, 0]
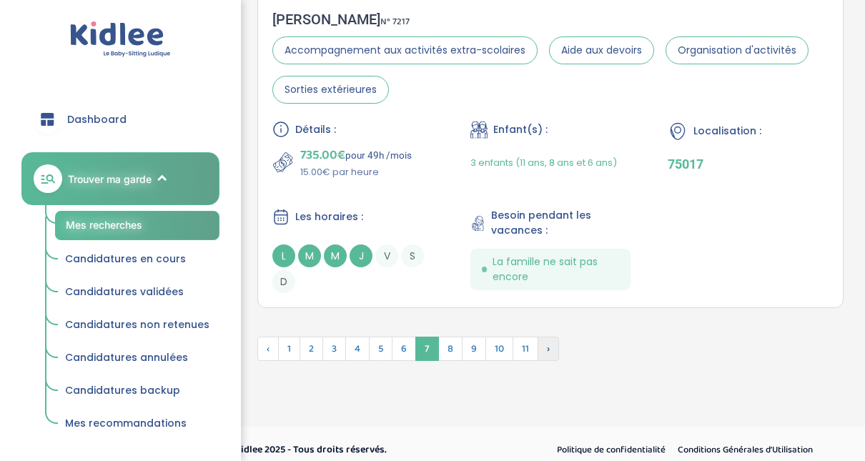
click at [540, 341] on span "›" at bounding box center [548, 349] width 21 height 24
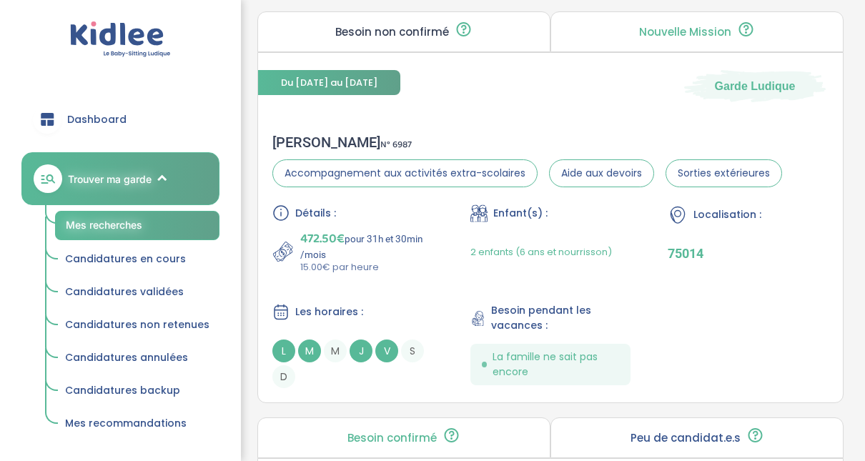
scroll to position [1678, 0]
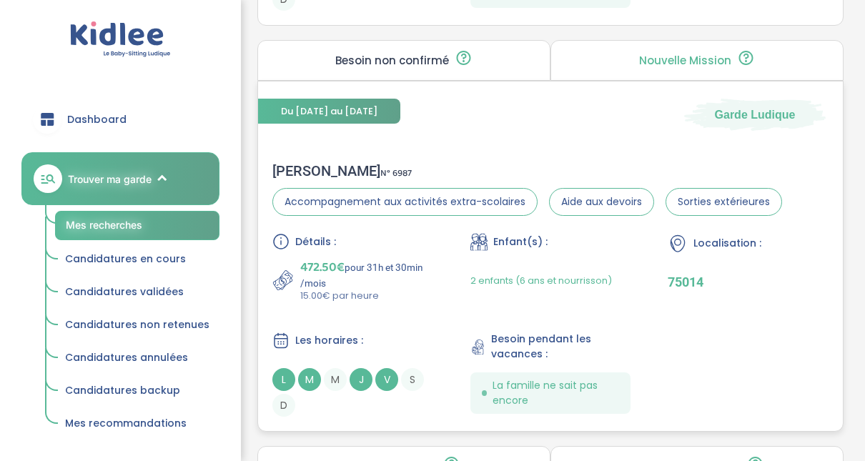
click at [330, 172] on div "Alexandra M . N° 6987" at bounding box center [527, 170] width 510 height 17
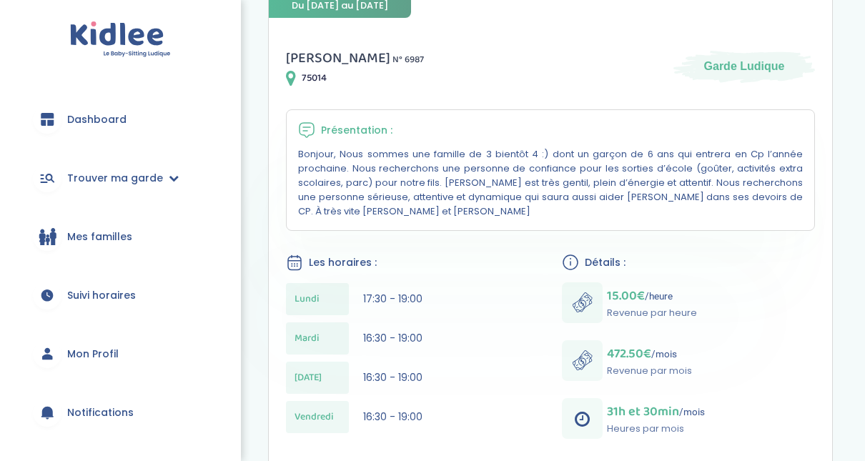
scroll to position [229, 0]
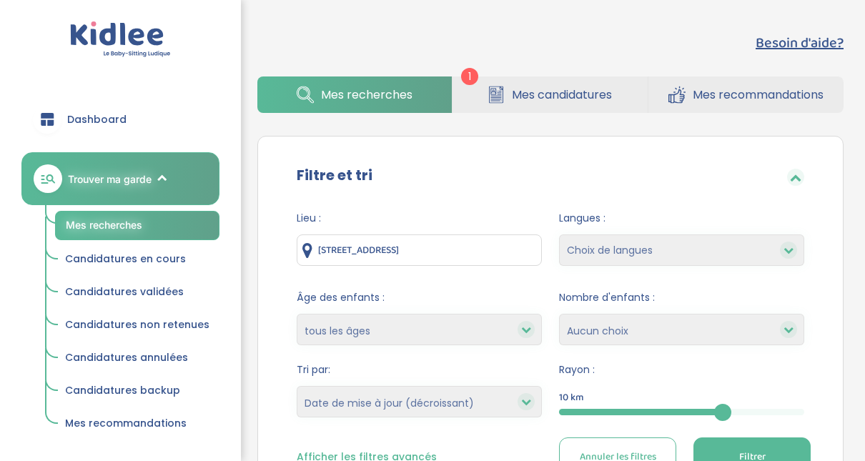
select select "updated_at_desc"
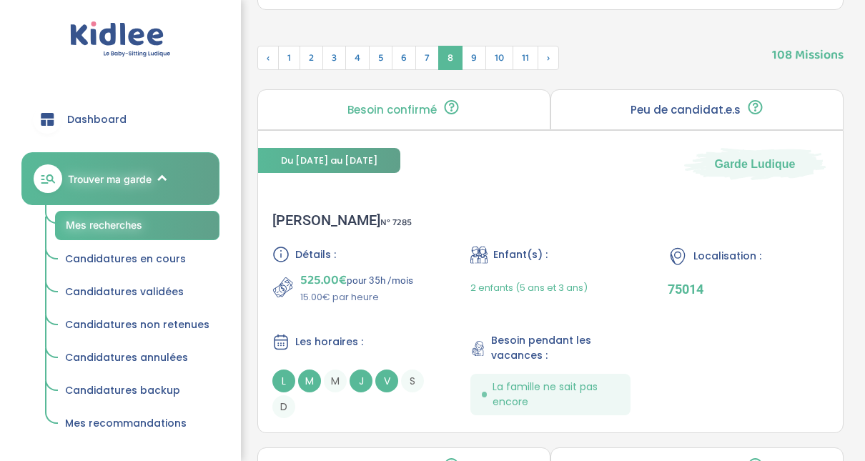
scroll to position [505, 0]
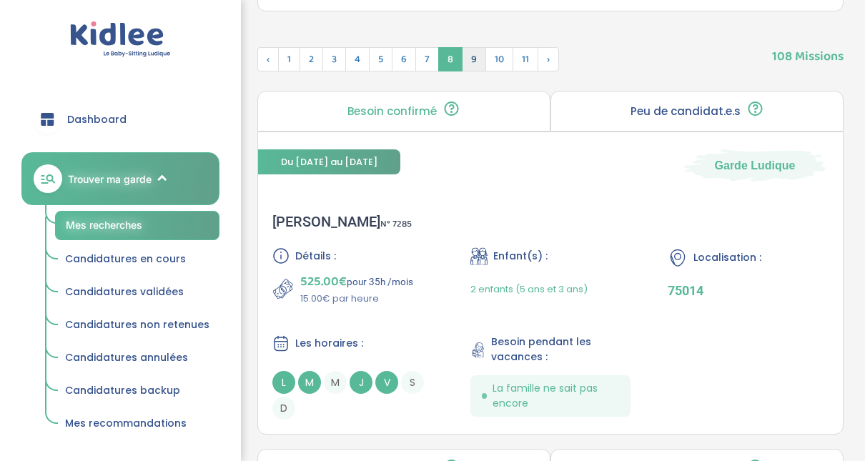
click at [467, 58] on span "9" at bounding box center [474, 59] width 24 height 24
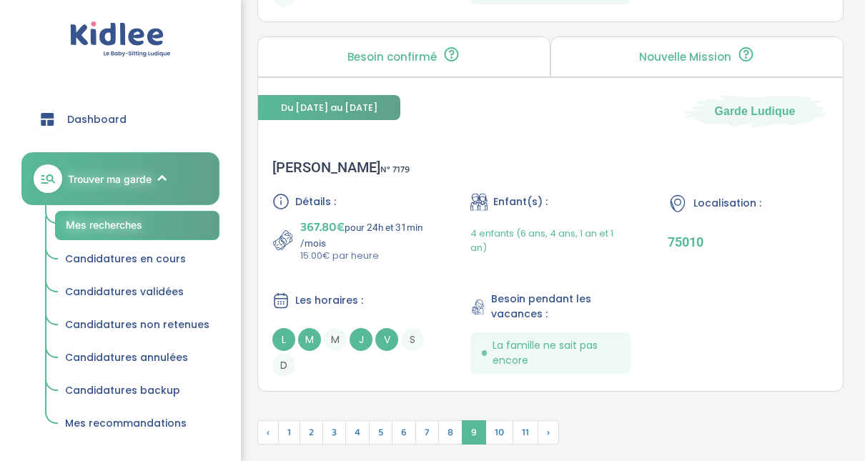
scroll to position [4166, 0]
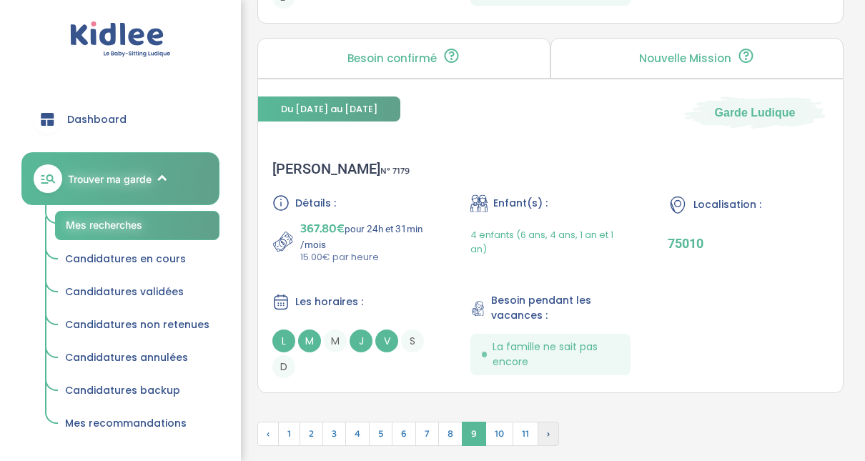
click at [540, 422] on span "›" at bounding box center [548, 434] width 21 height 24
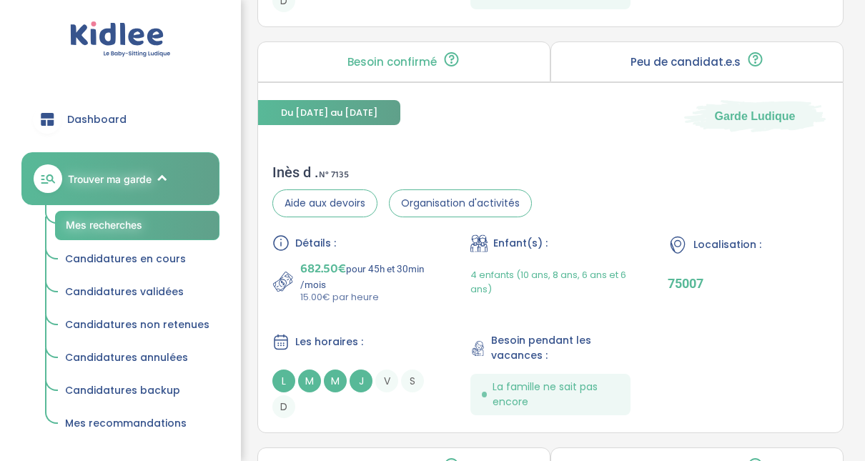
scroll to position [2918, 0]
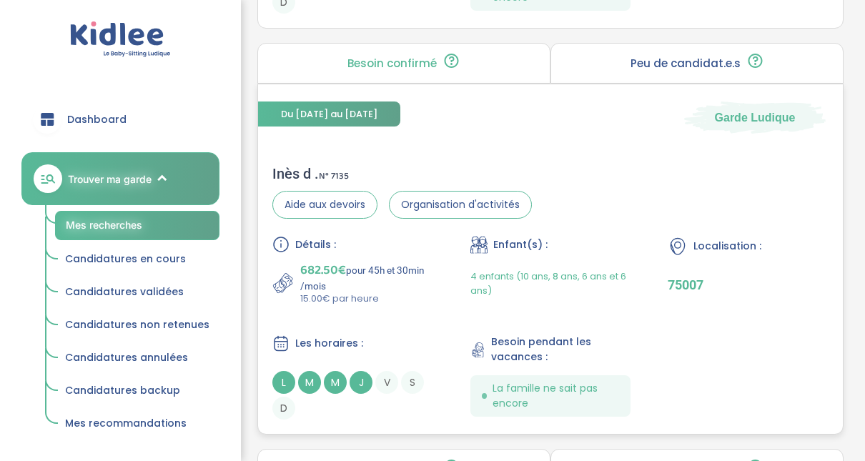
click at [305, 167] on div "Inès d . N° 7135" at bounding box center [401, 173] width 259 height 17
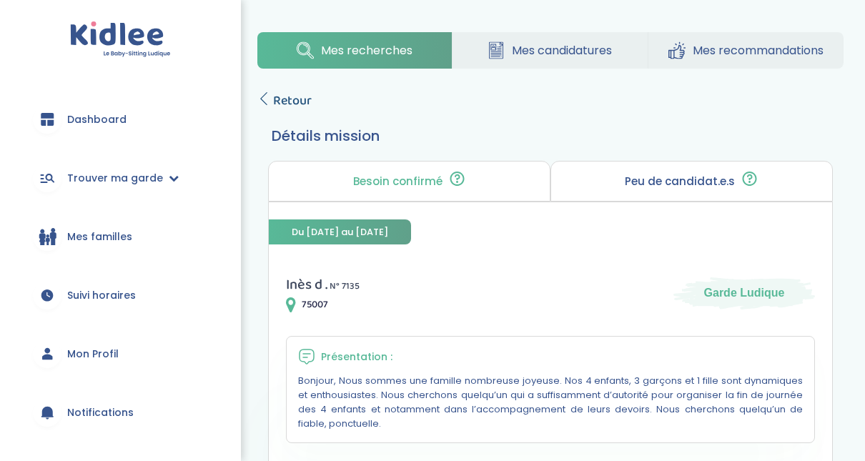
click at [264, 102] on icon at bounding box center [263, 98] width 13 height 13
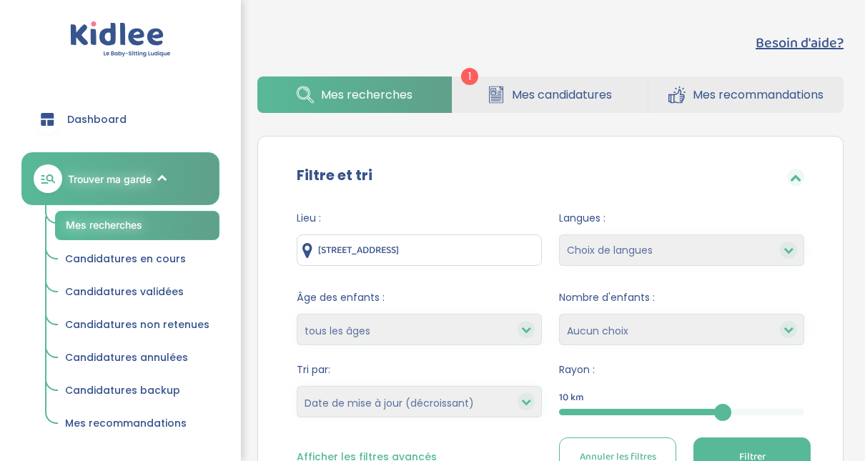
select select "updated_at_desc"
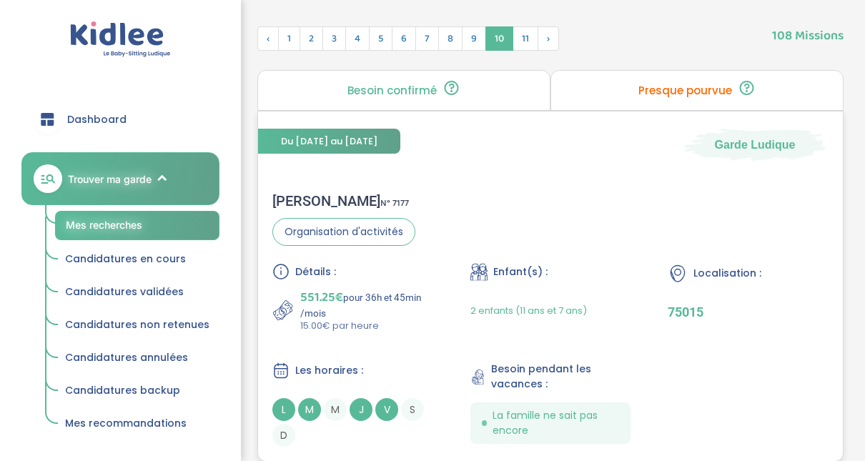
scroll to position [554, 0]
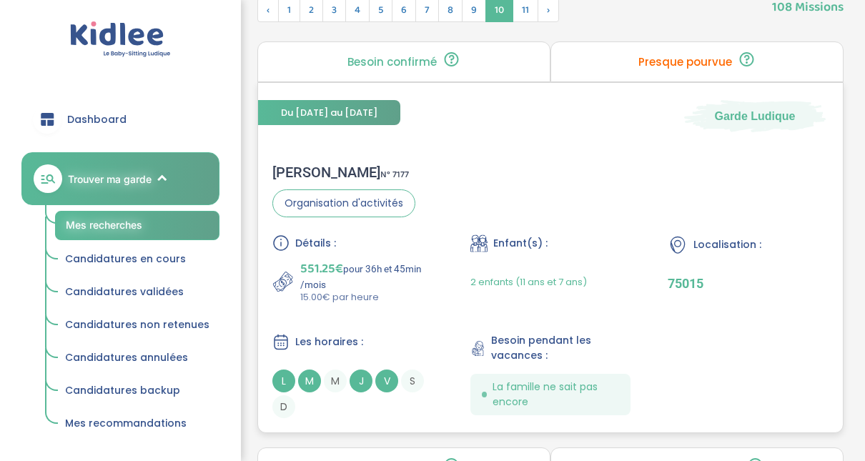
click at [372, 172] on div "Mohamed Bechir B . N° 7177" at bounding box center [343, 172] width 143 height 17
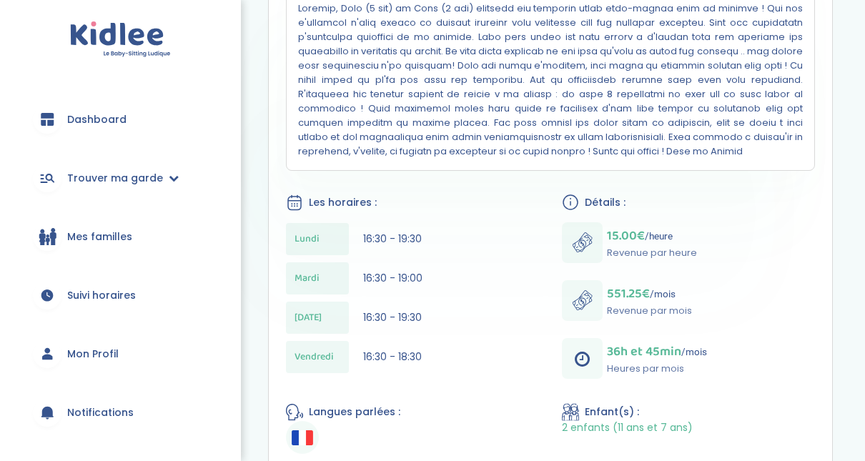
scroll to position [372, 0]
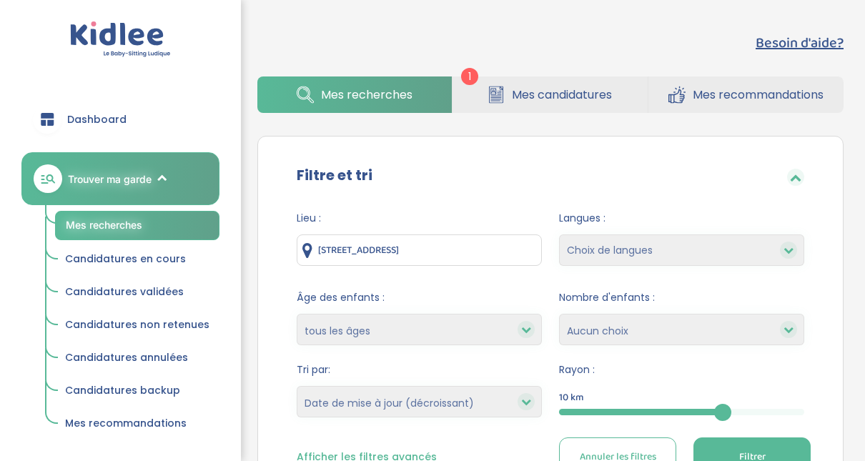
select select "updated_at_desc"
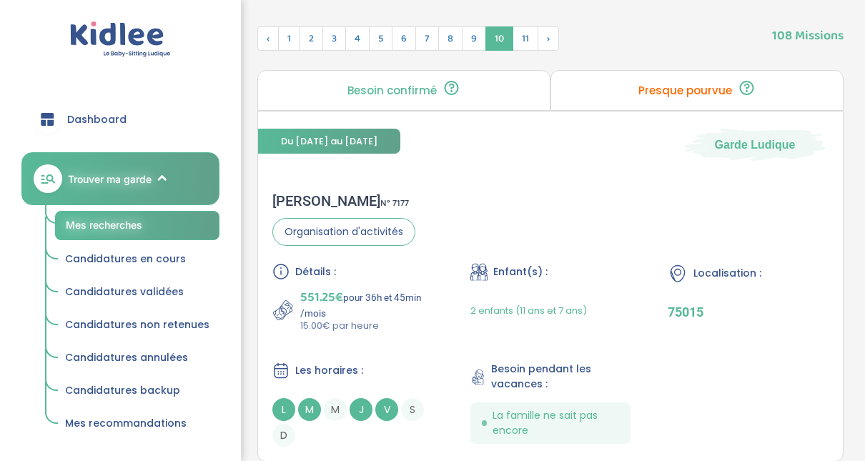
scroll to position [497, 0]
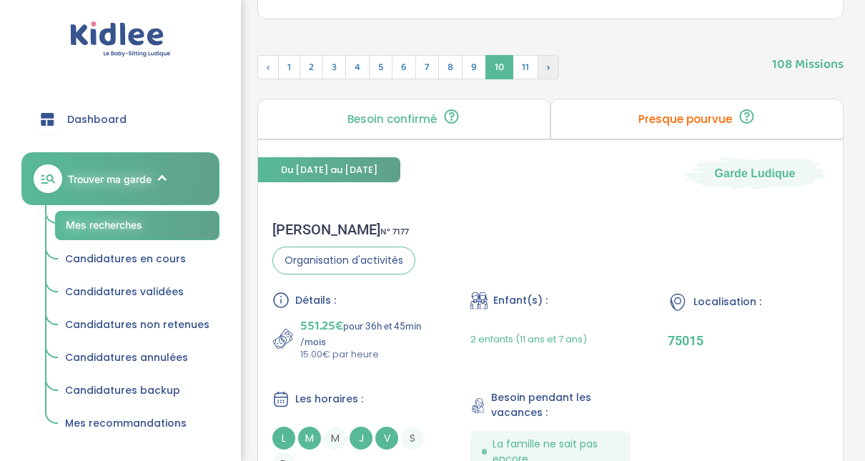
click at [540, 68] on span "›" at bounding box center [548, 67] width 21 height 24
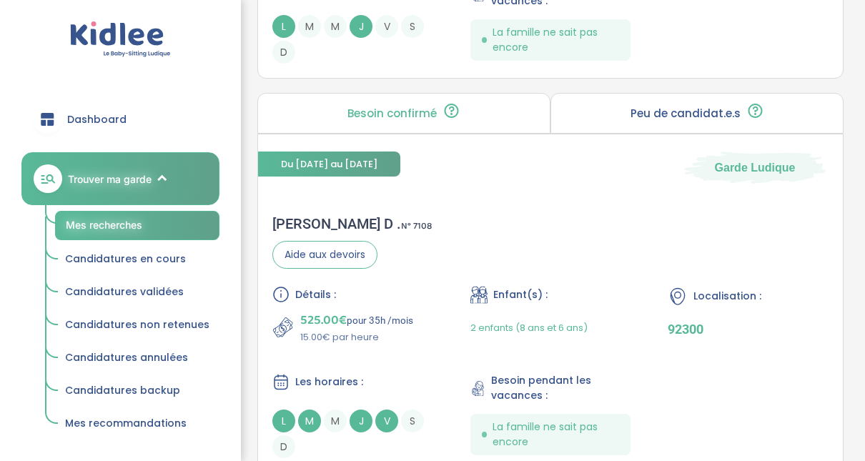
scroll to position [926, 0]
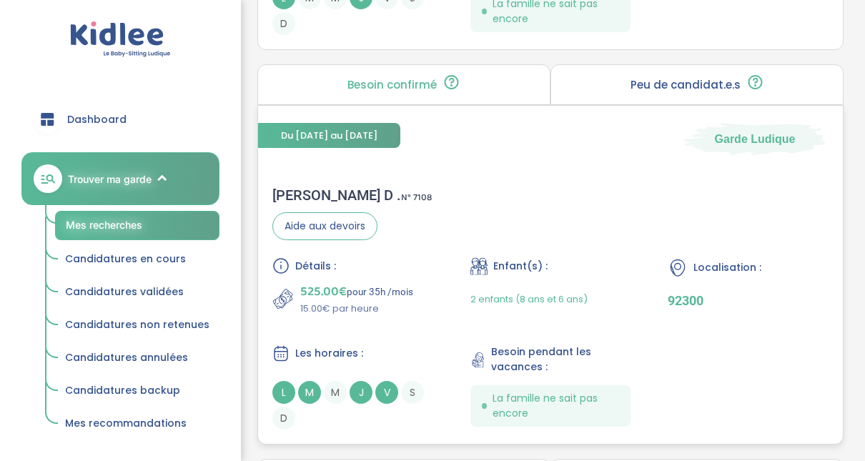
click at [314, 192] on div "Armelle D . N° 7108" at bounding box center [351, 195] width 159 height 17
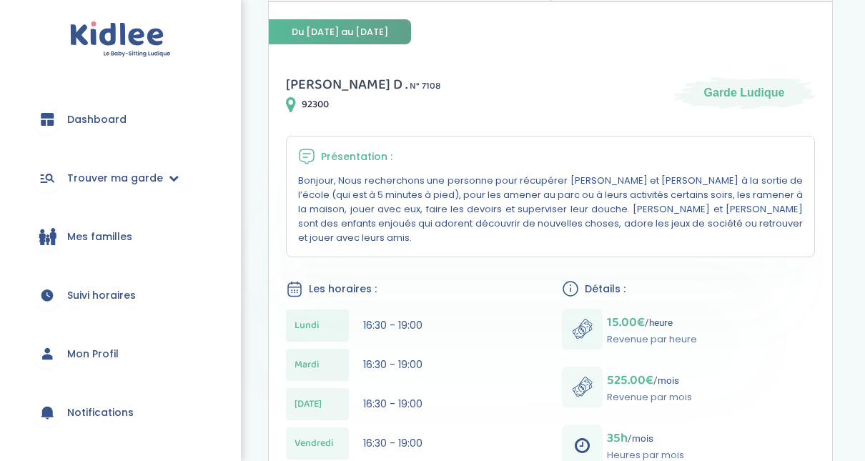
scroll to position [229, 0]
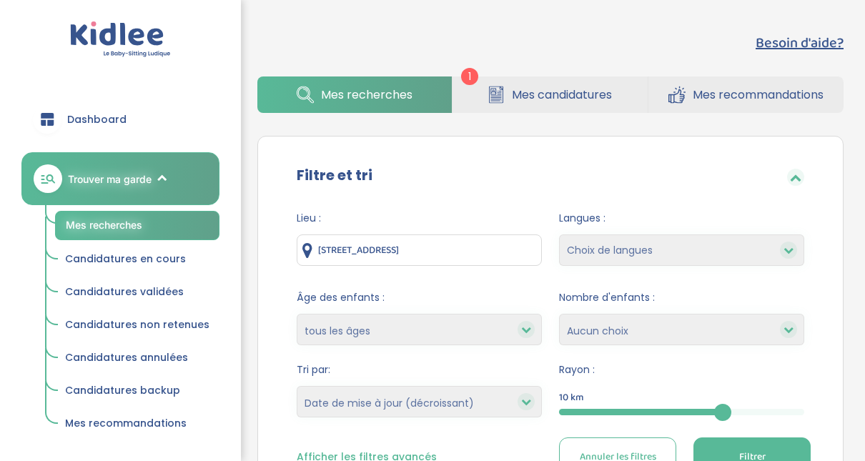
select select "updated_at_desc"
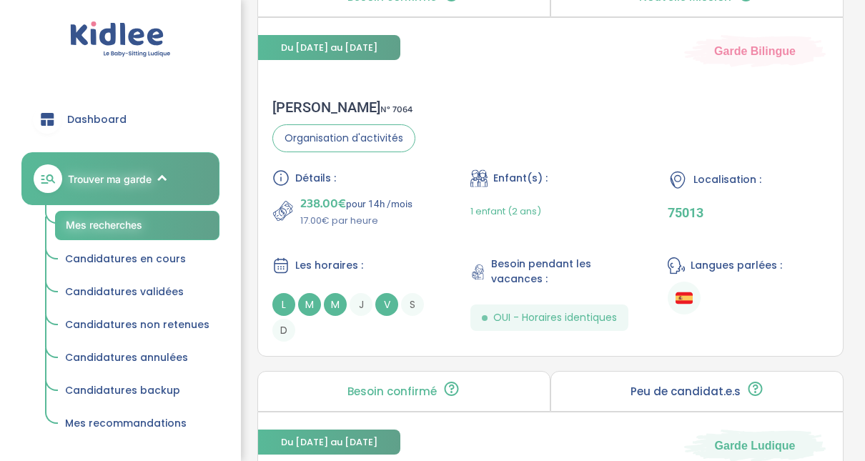
scroll to position [1812, 0]
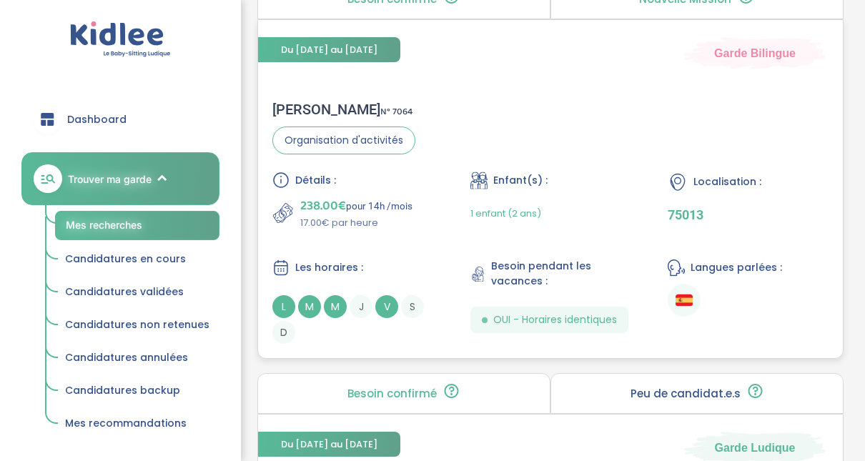
click at [308, 101] on div "Jessica L . N° 7064" at bounding box center [343, 109] width 143 height 17
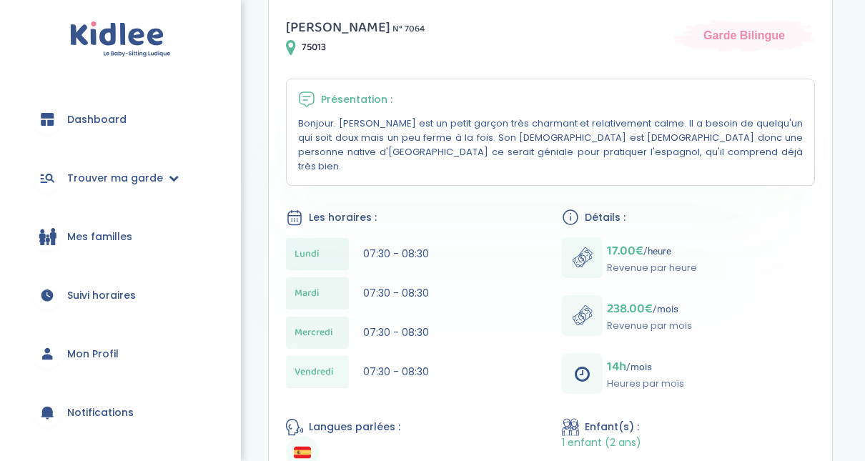
scroll to position [229, 0]
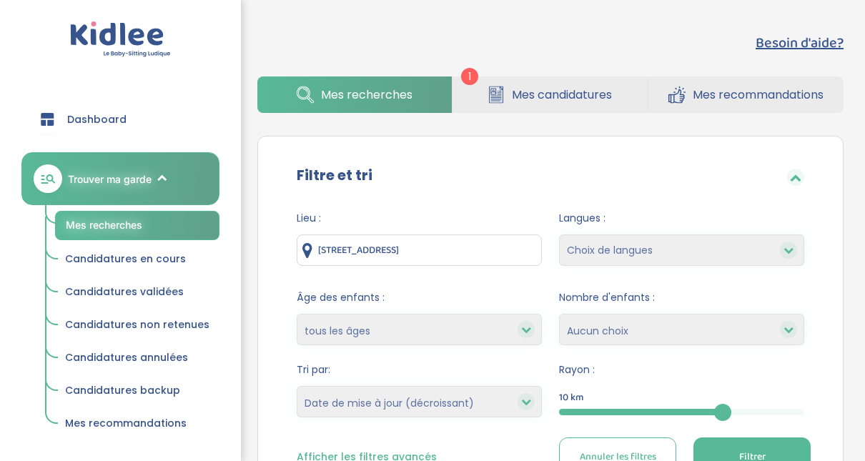
select select "updated_at_desc"
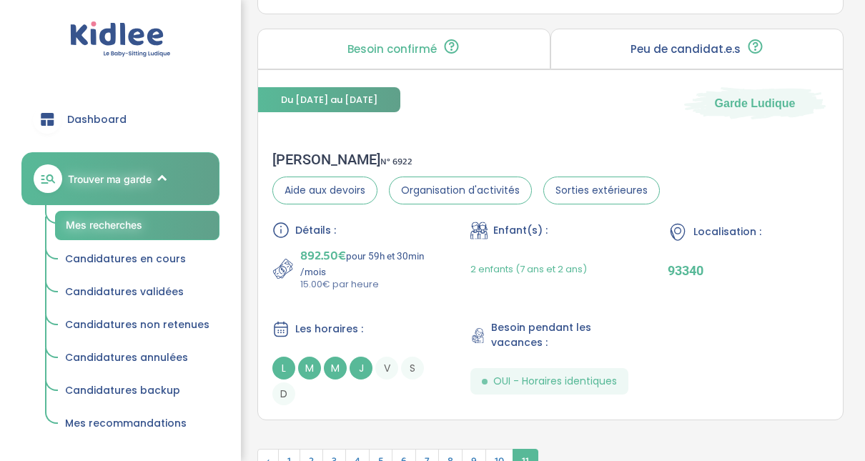
scroll to position [3392, 0]
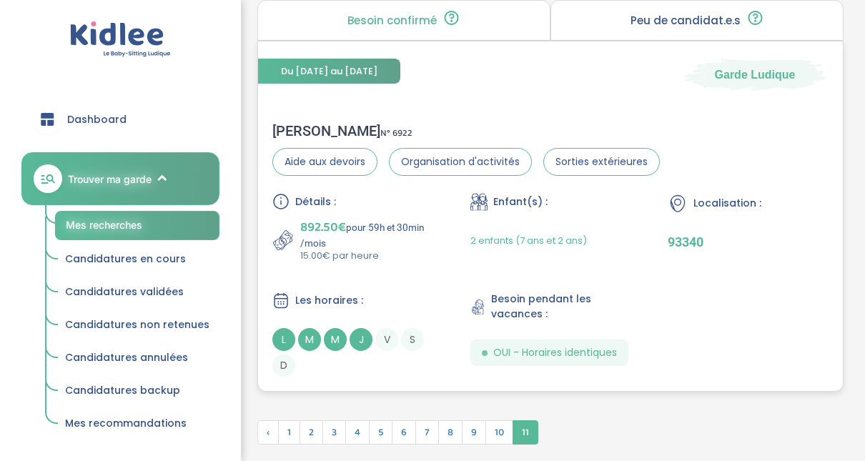
click at [298, 122] on div "Bilal H . N° 6922" at bounding box center [465, 130] width 387 height 17
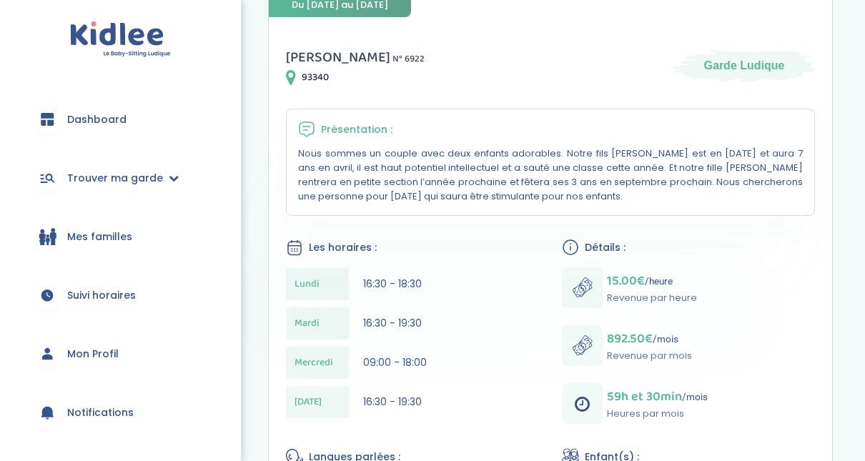
scroll to position [229, 0]
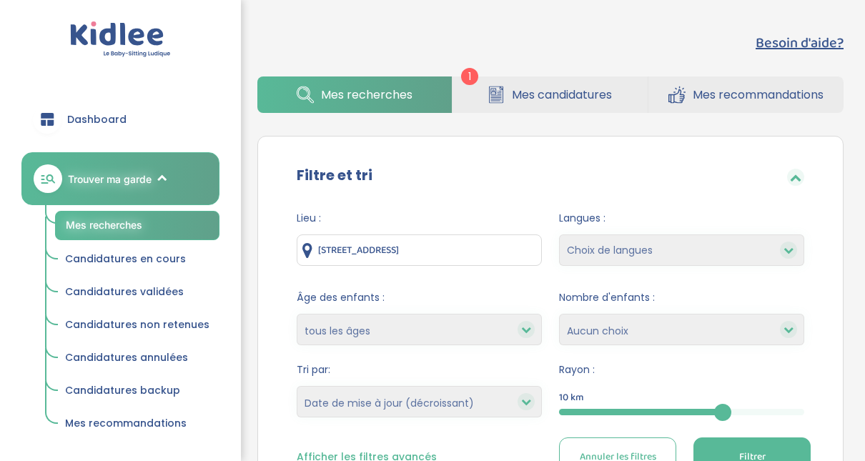
select select "updated_at_desc"
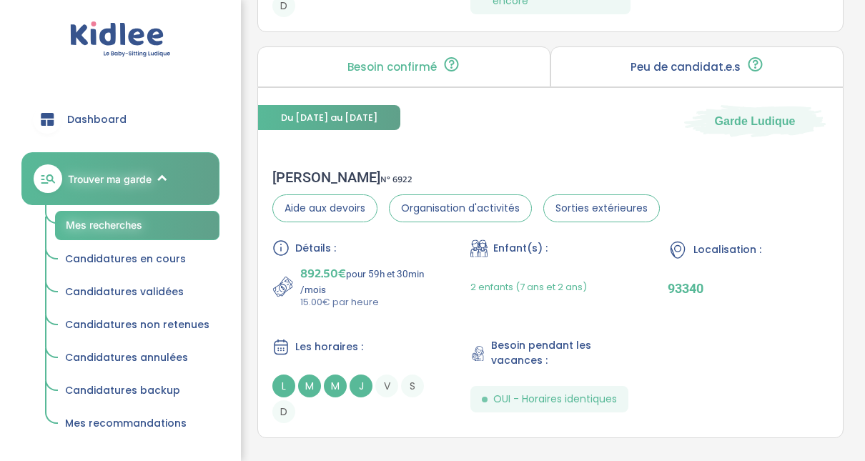
scroll to position [3374, 0]
